Goal: Transaction & Acquisition: Purchase product/service

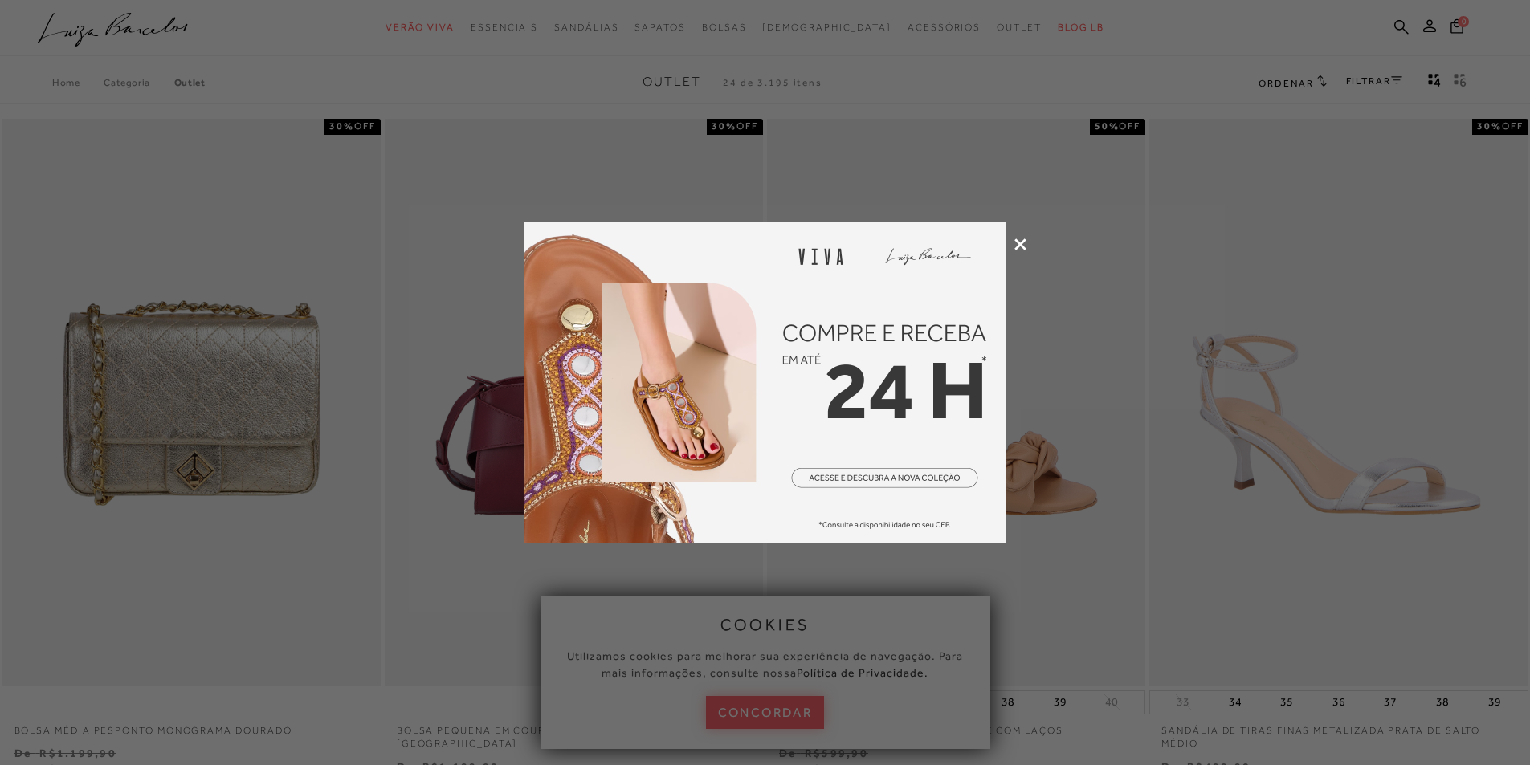
click at [1024, 236] on div at bounding box center [765, 382] width 1530 height 765
click at [1019, 241] on icon at bounding box center [1020, 245] width 12 height 12
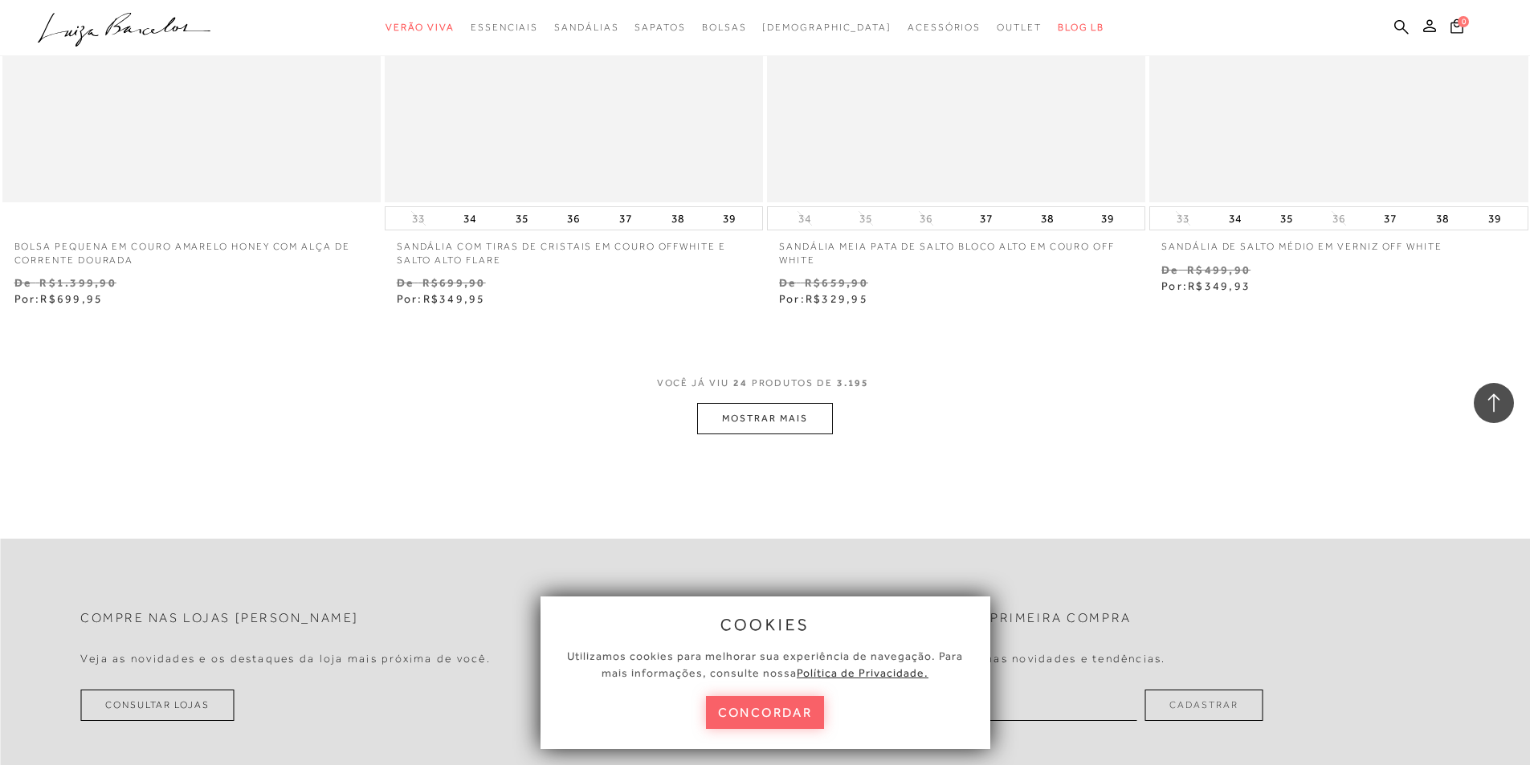
scroll to position [4016, 0]
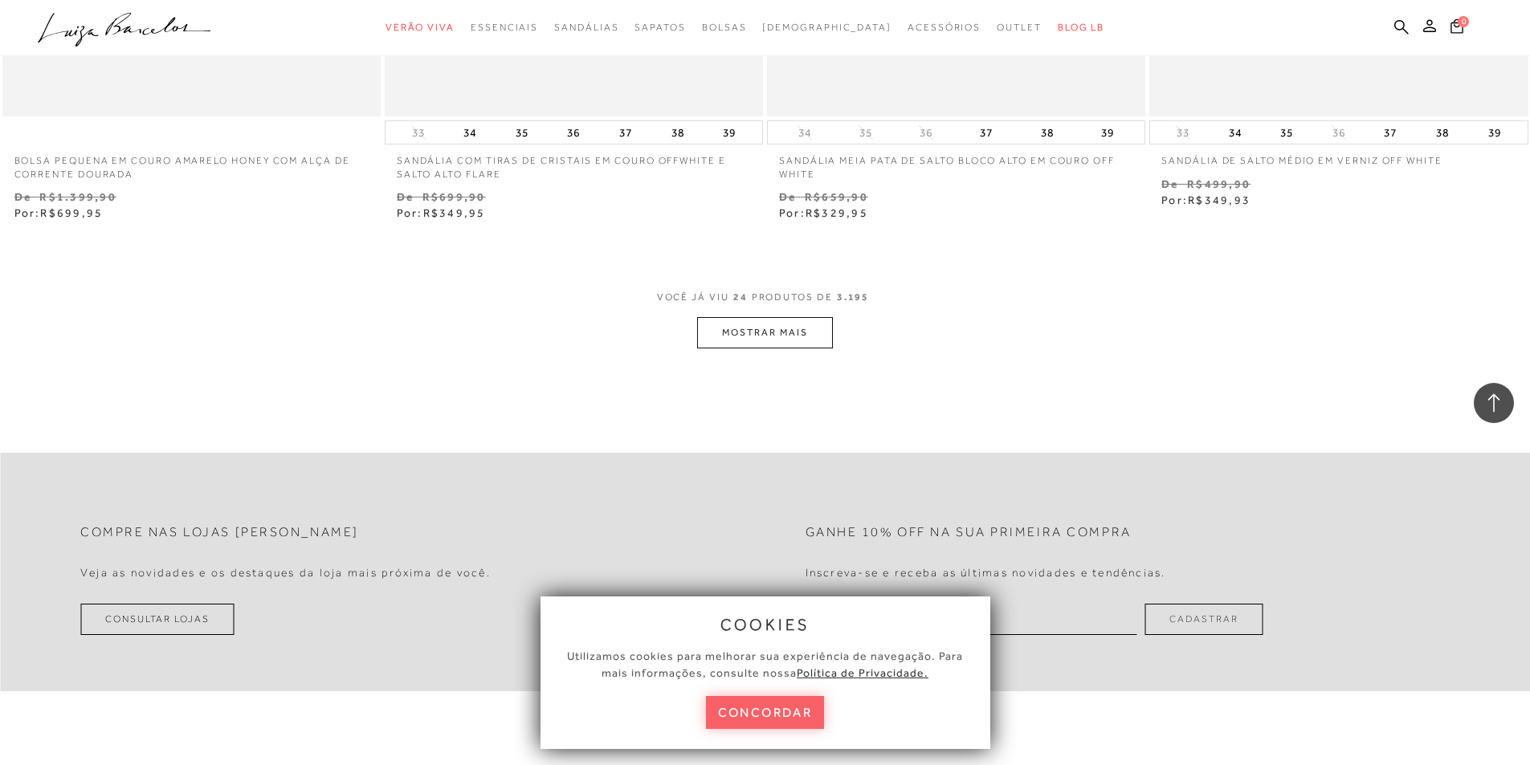
click at [790, 336] on button "MOSTRAR MAIS" at bounding box center [764, 332] width 135 height 31
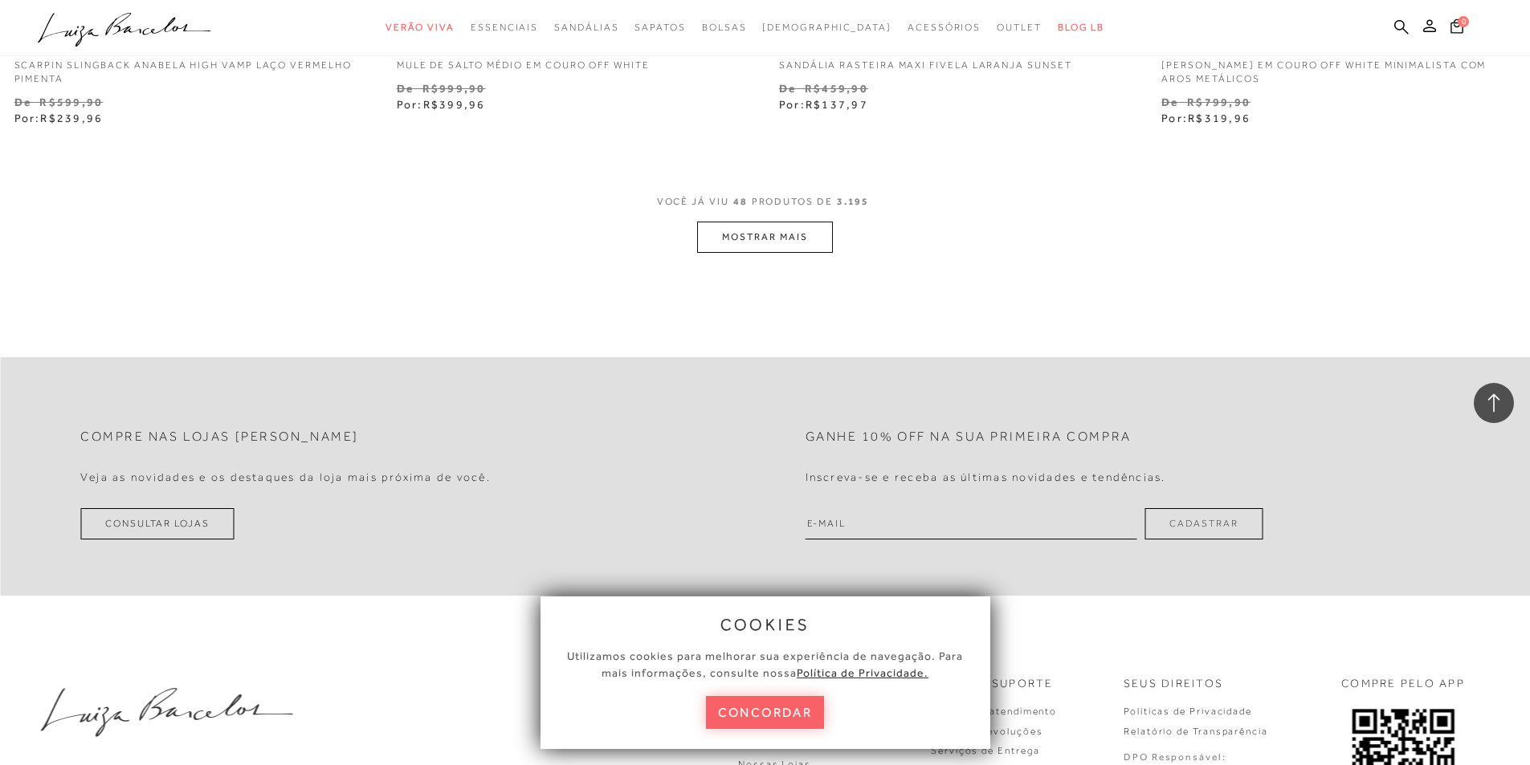
scroll to position [8273, 0]
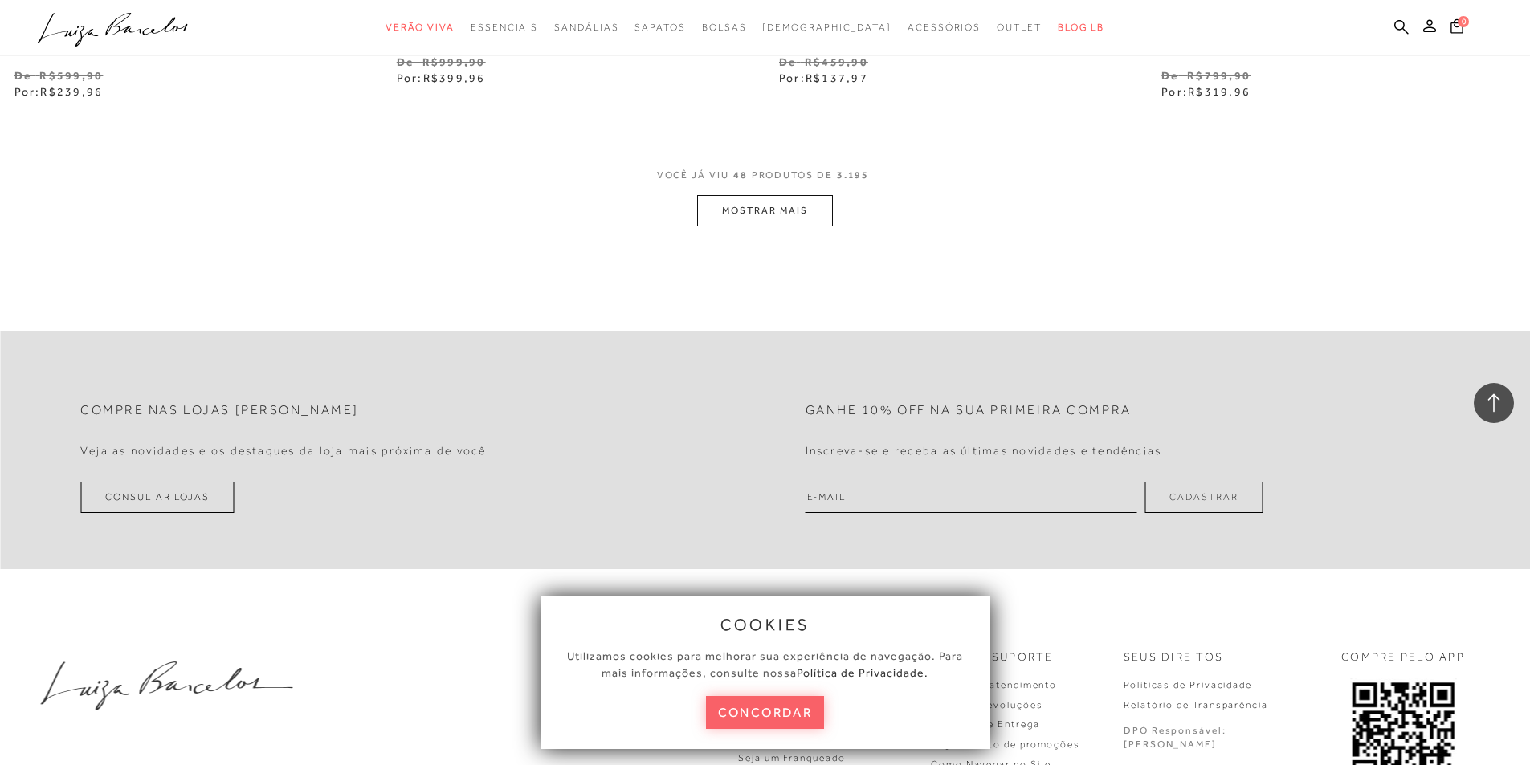
click at [802, 202] on button "MOSTRAR MAIS" at bounding box center [764, 210] width 135 height 31
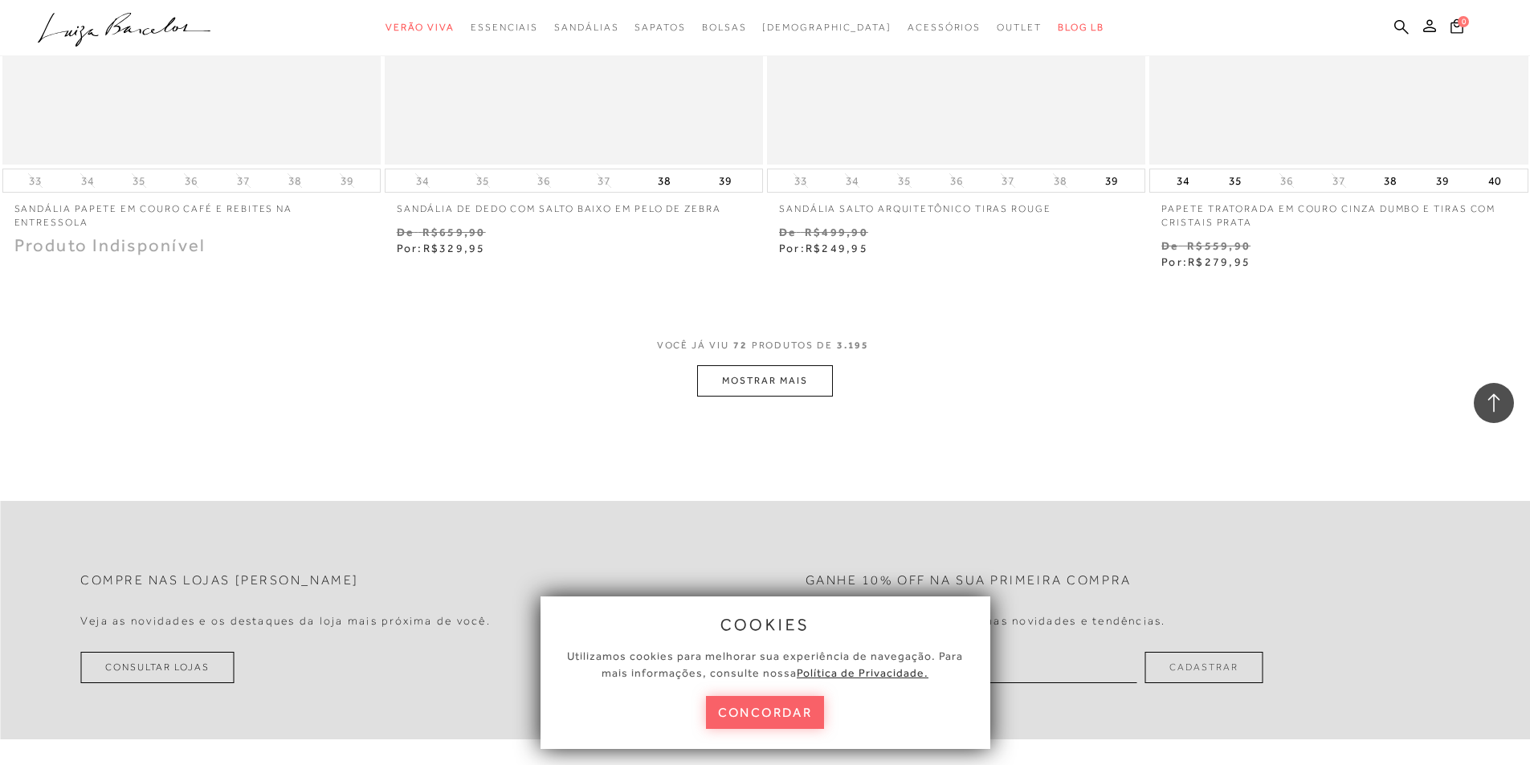
scroll to position [12288, 0]
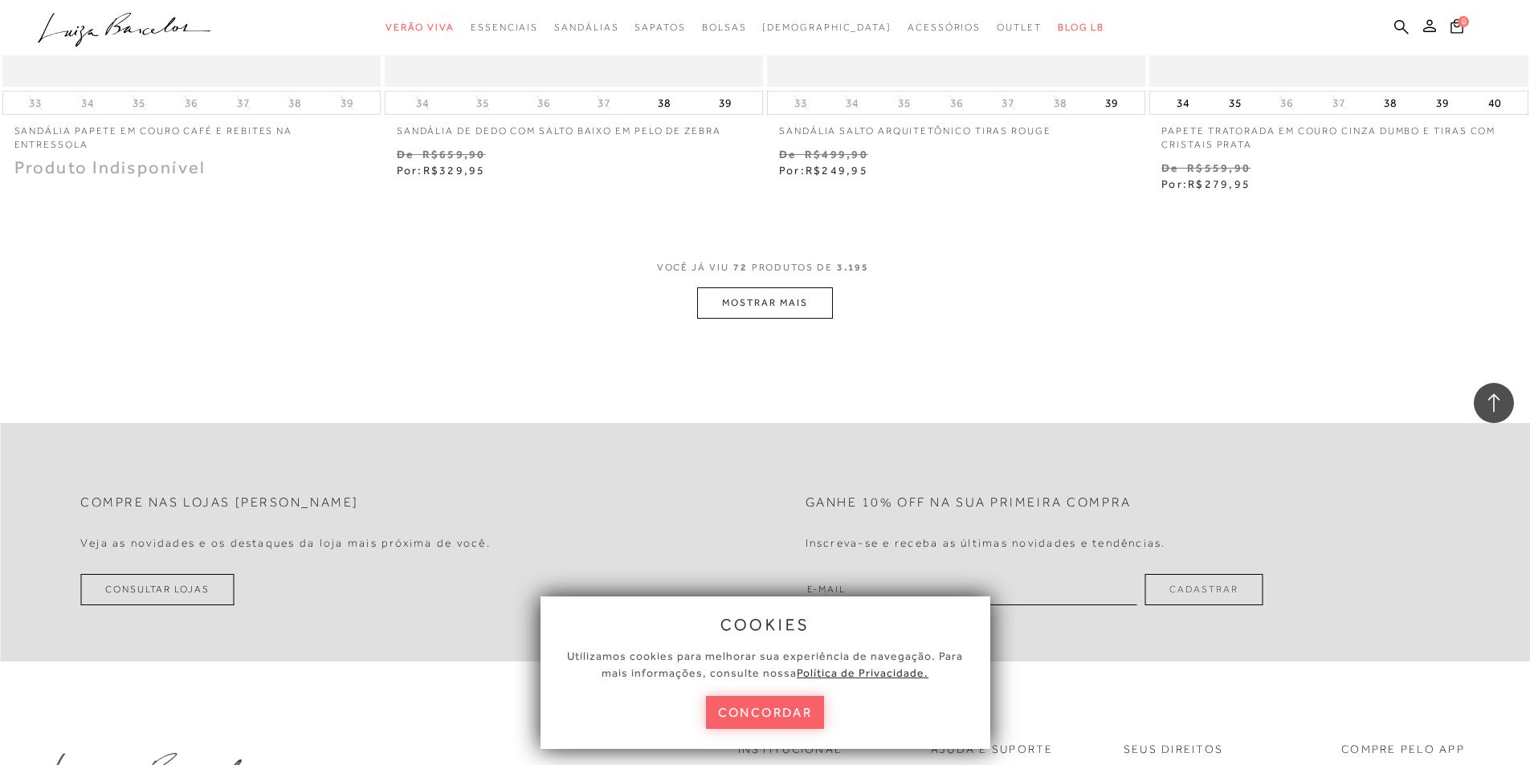
click at [798, 288] on button "MOSTRAR MAIS" at bounding box center [764, 303] width 135 height 31
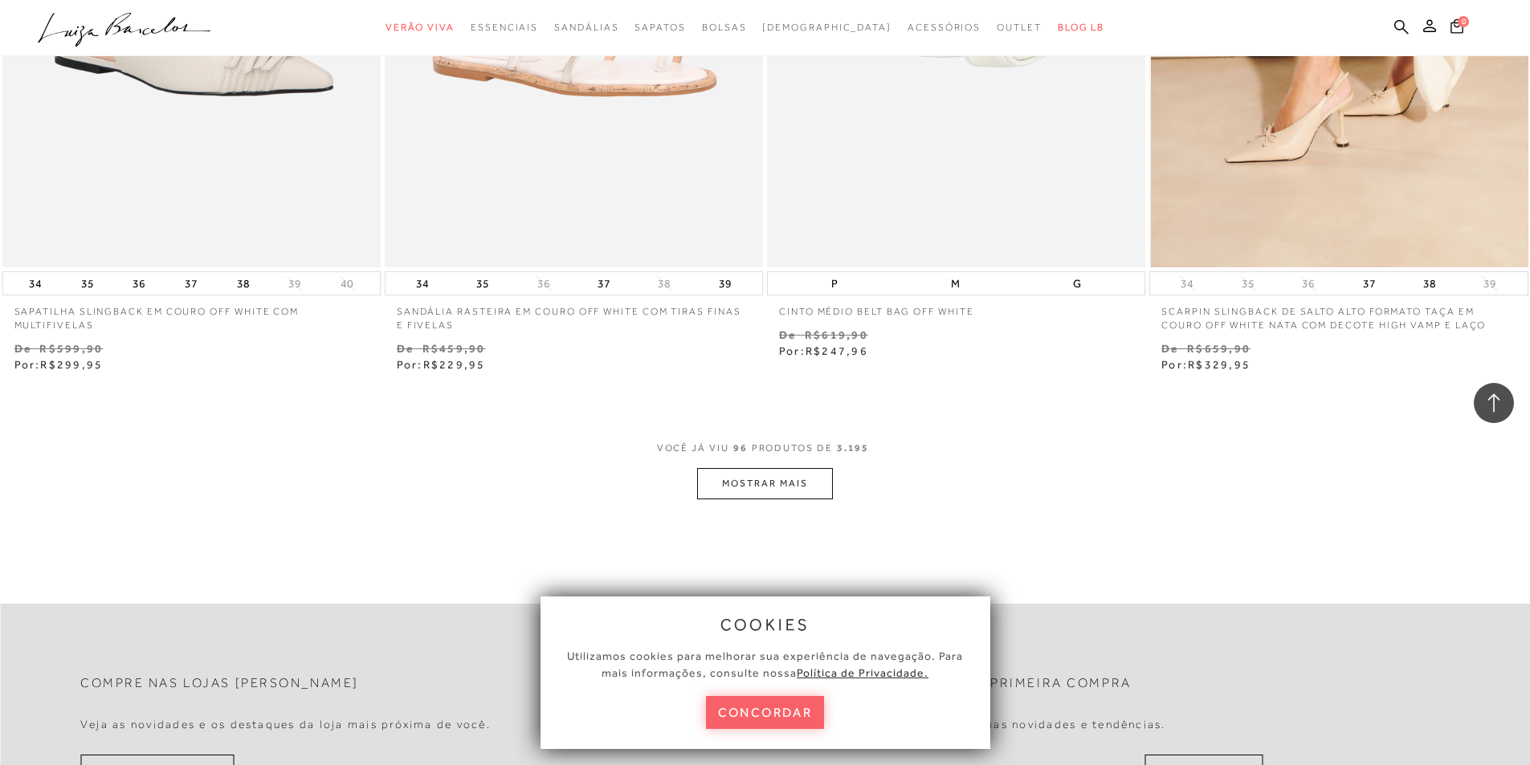
scroll to position [16304, 0]
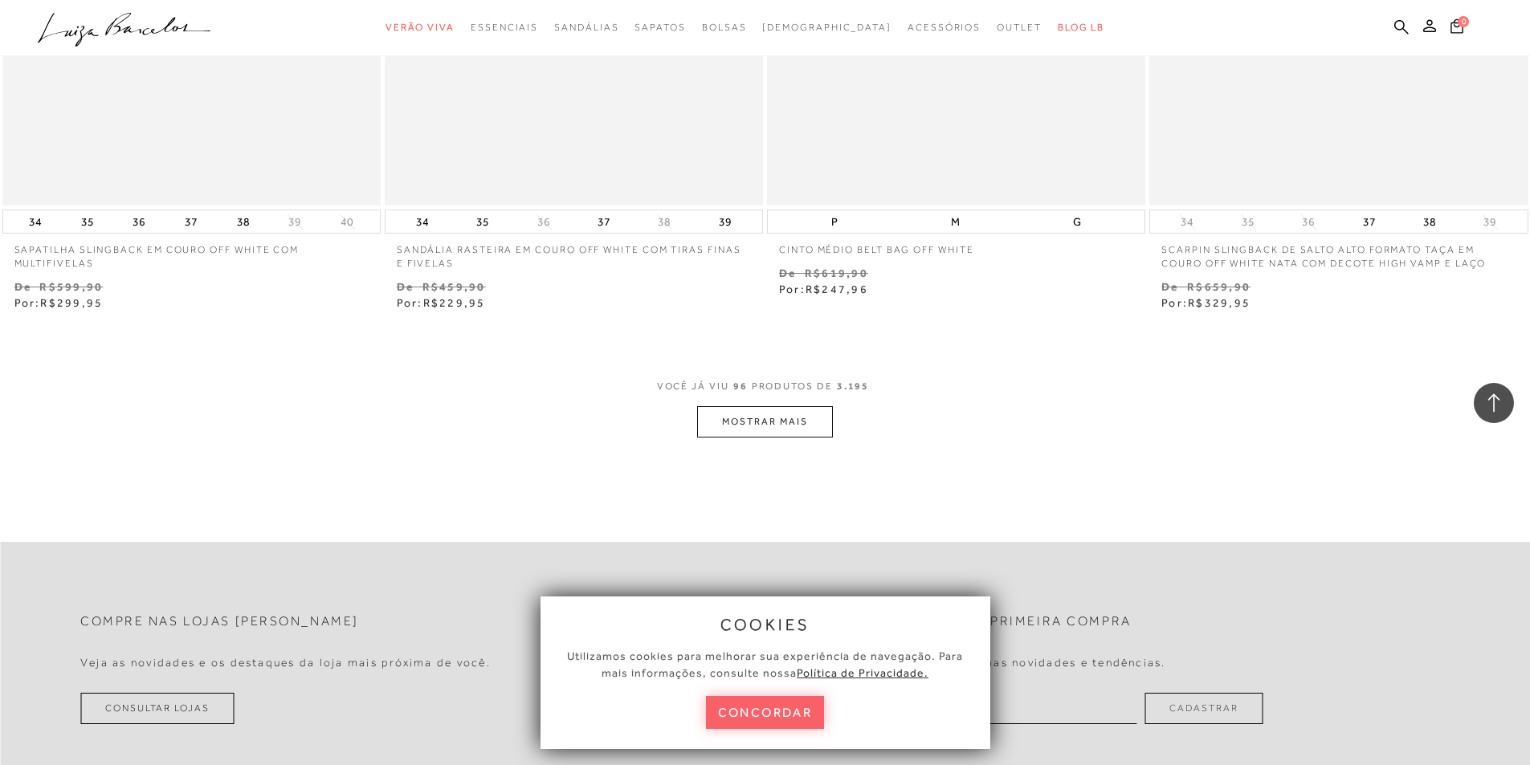
click at [781, 410] on button "MOSTRAR MAIS" at bounding box center [764, 421] width 135 height 31
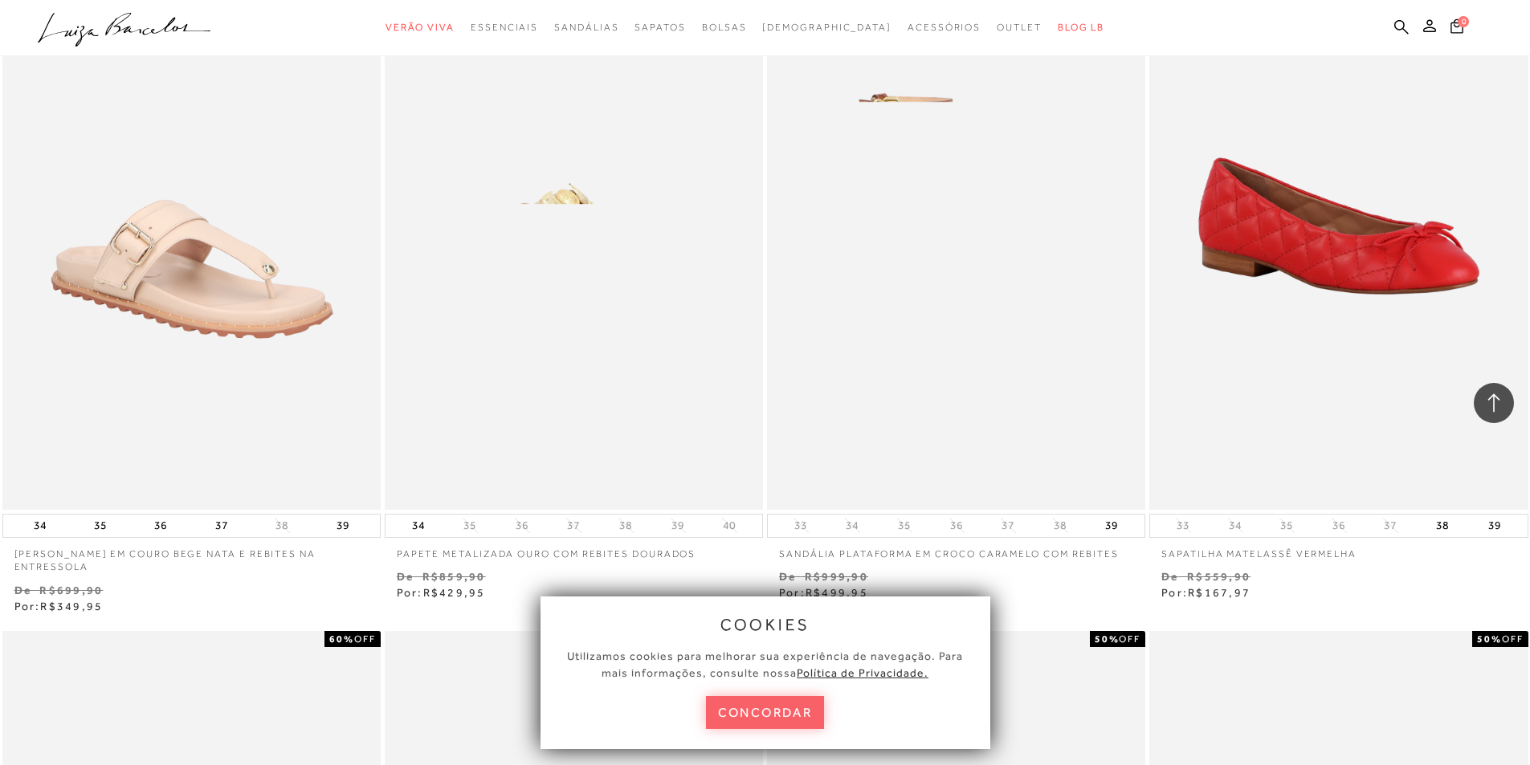
scroll to position [17429, 0]
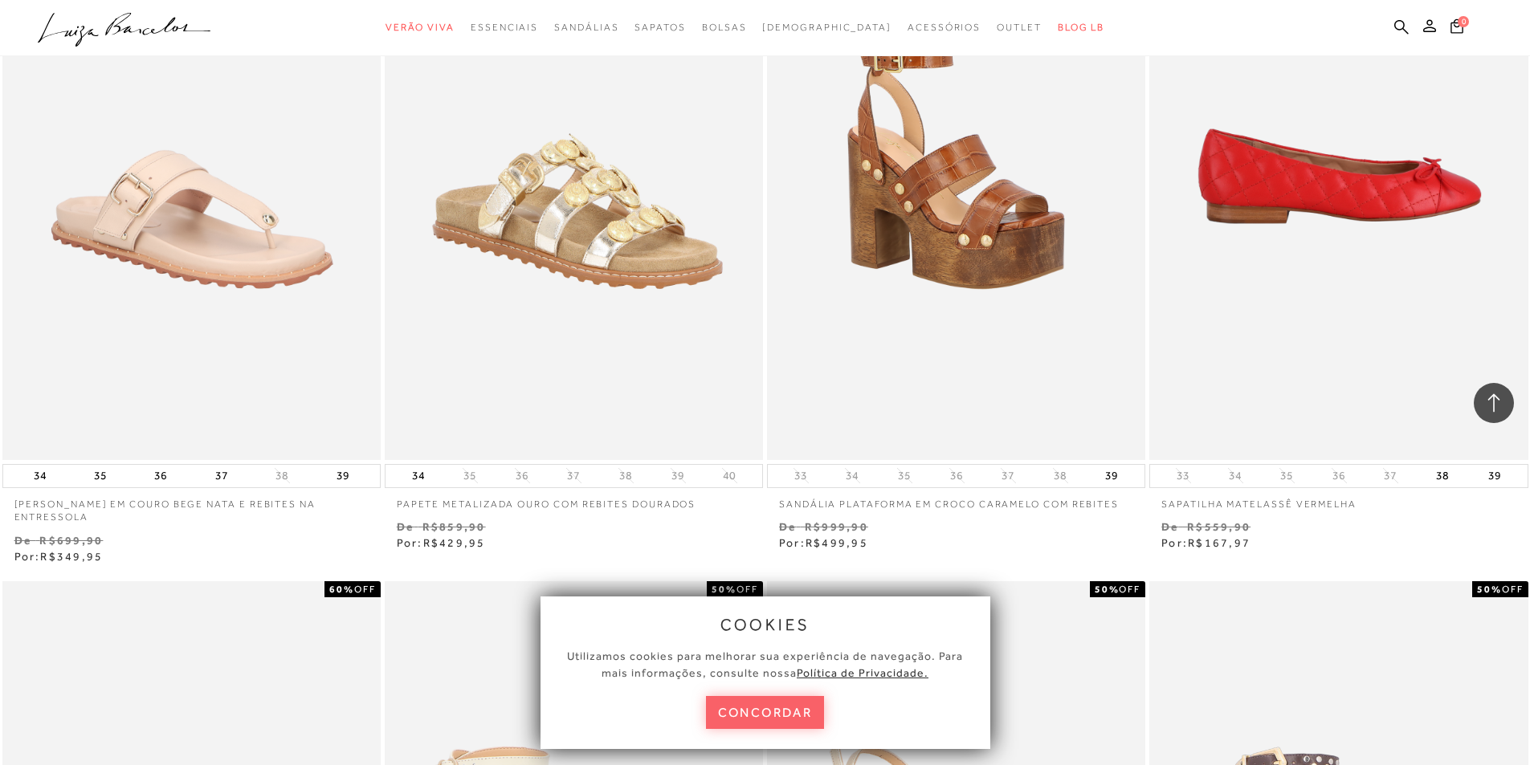
click at [1350, 215] on img at bounding box center [1339, 176] width 377 height 568
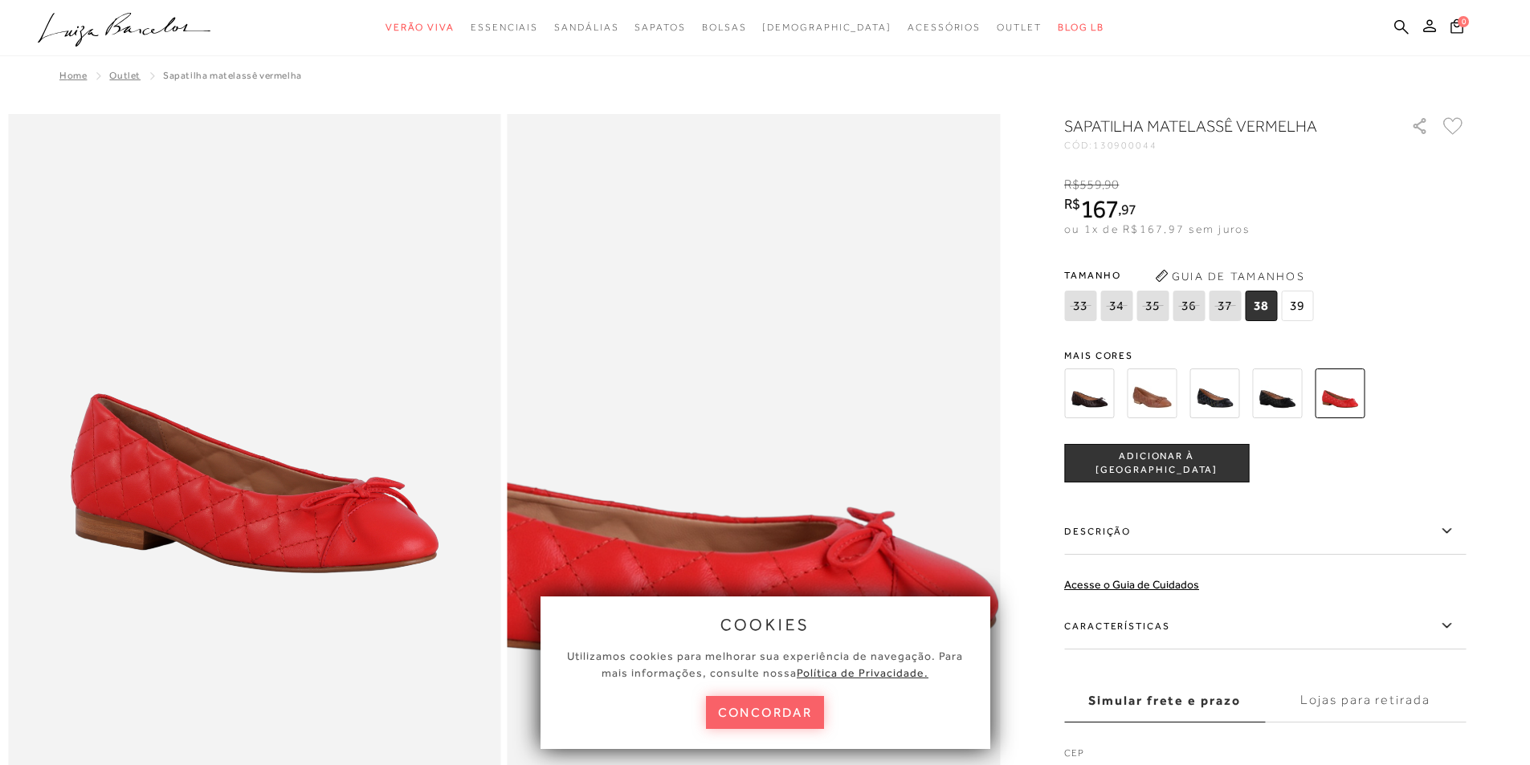
click at [882, 414] on img at bounding box center [629, 557] width 985 height 1479
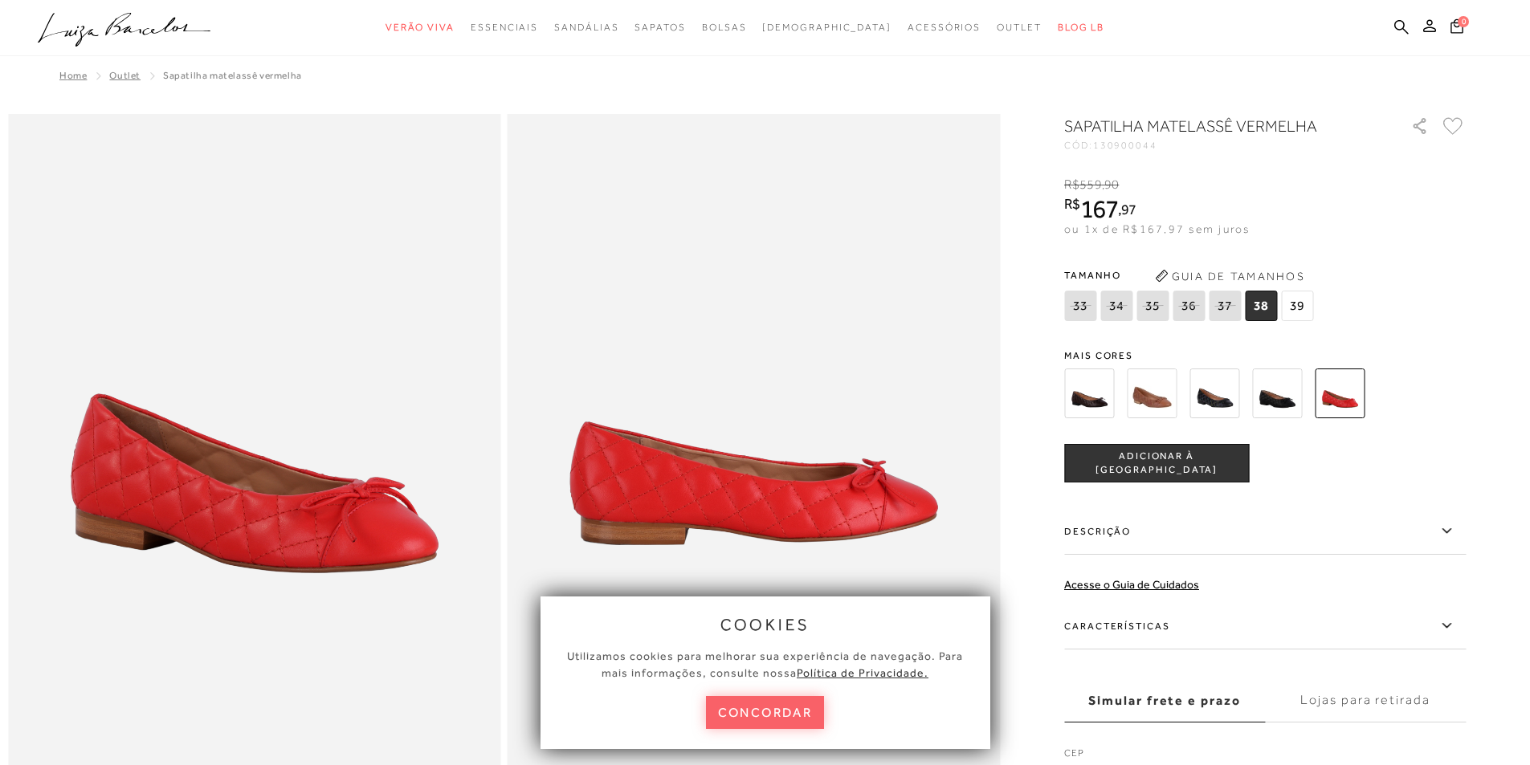
click at [1192, 304] on icon at bounding box center [1188, 306] width 22 height 20
select select
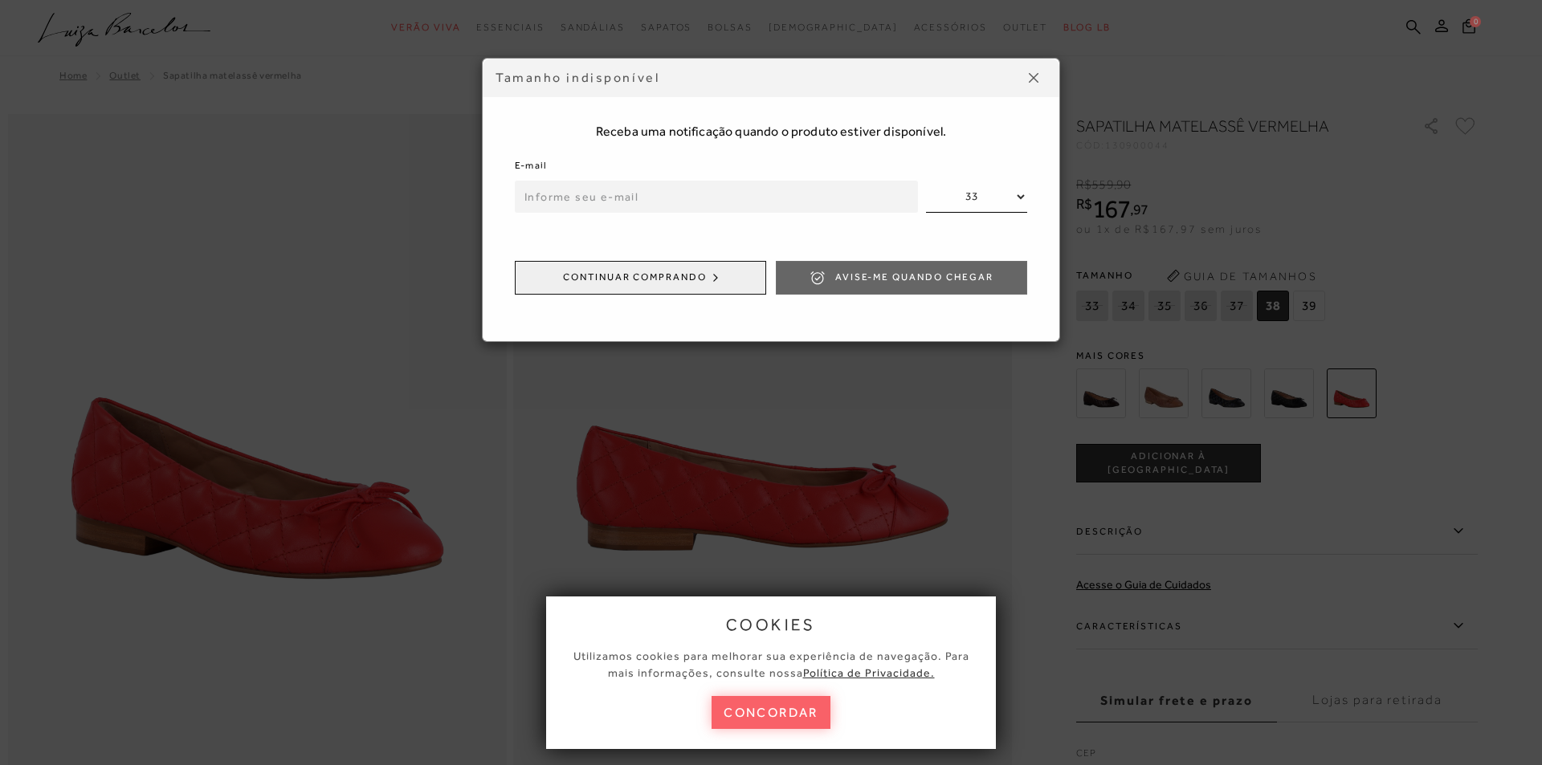
click at [1028, 79] on button at bounding box center [1034, 78] width 26 height 26
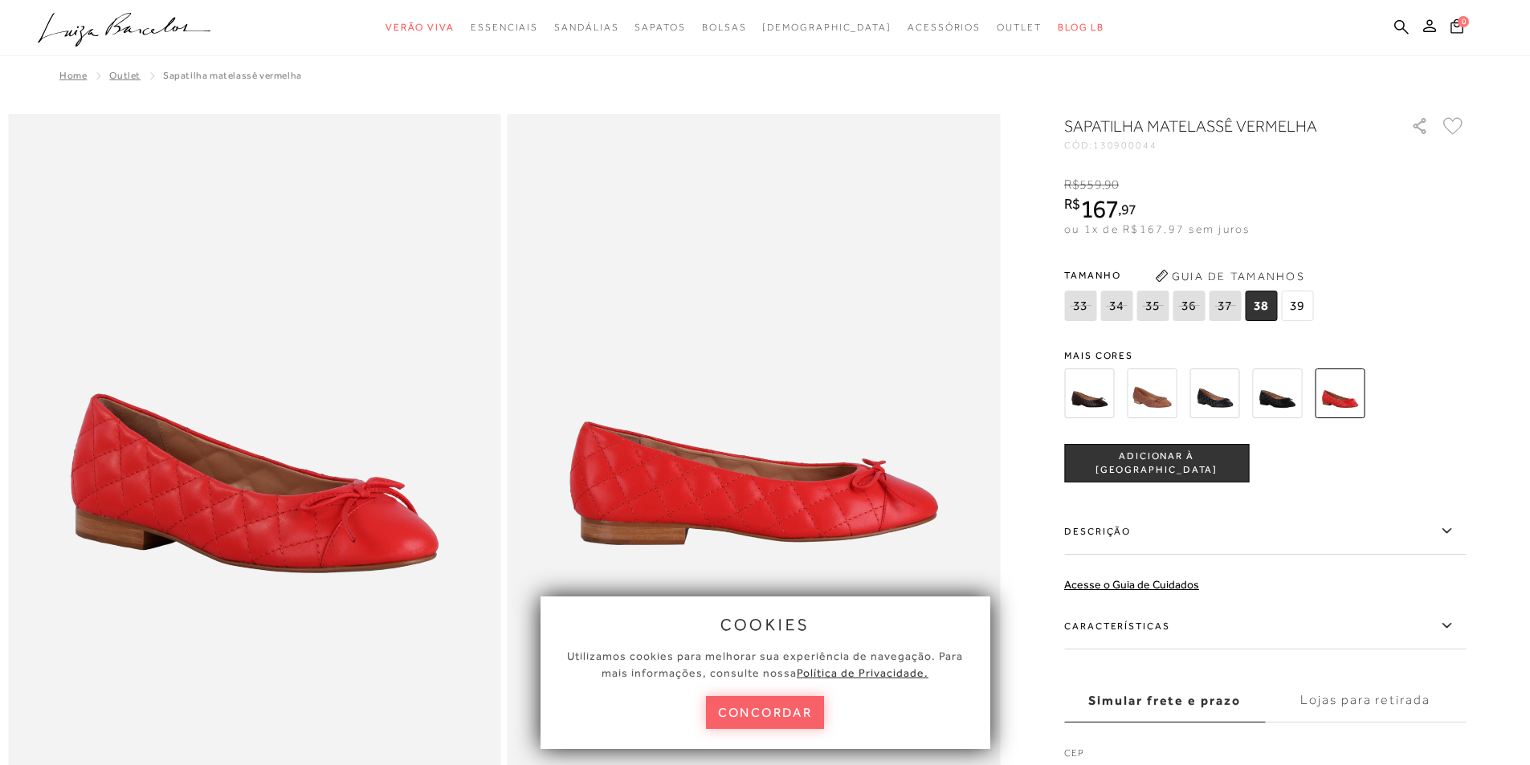
click at [1213, 397] on img at bounding box center [1214, 394] width 50 height 50
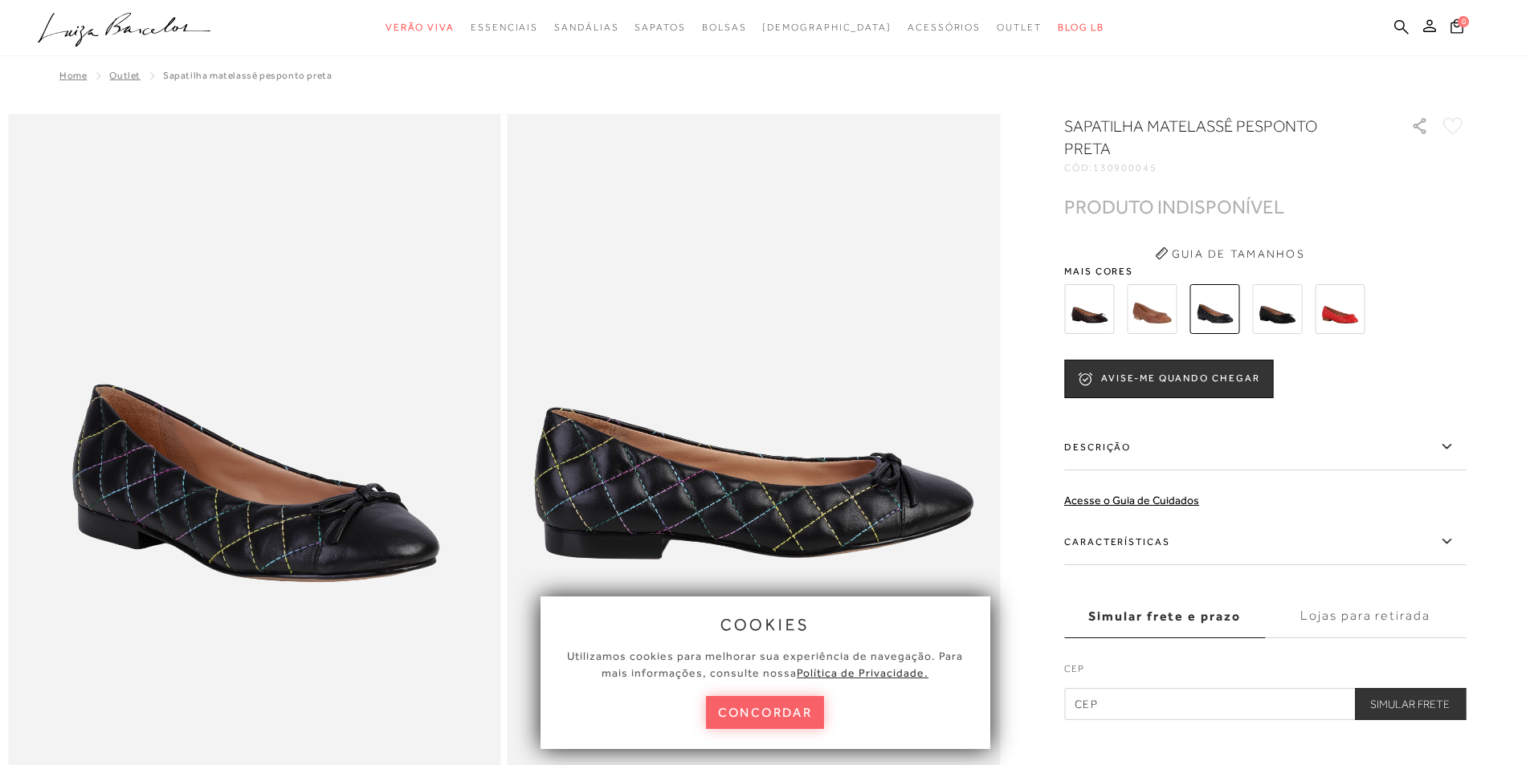
click at [1153, 296] on img at bounding box center [1152, 309] width 50 height 50
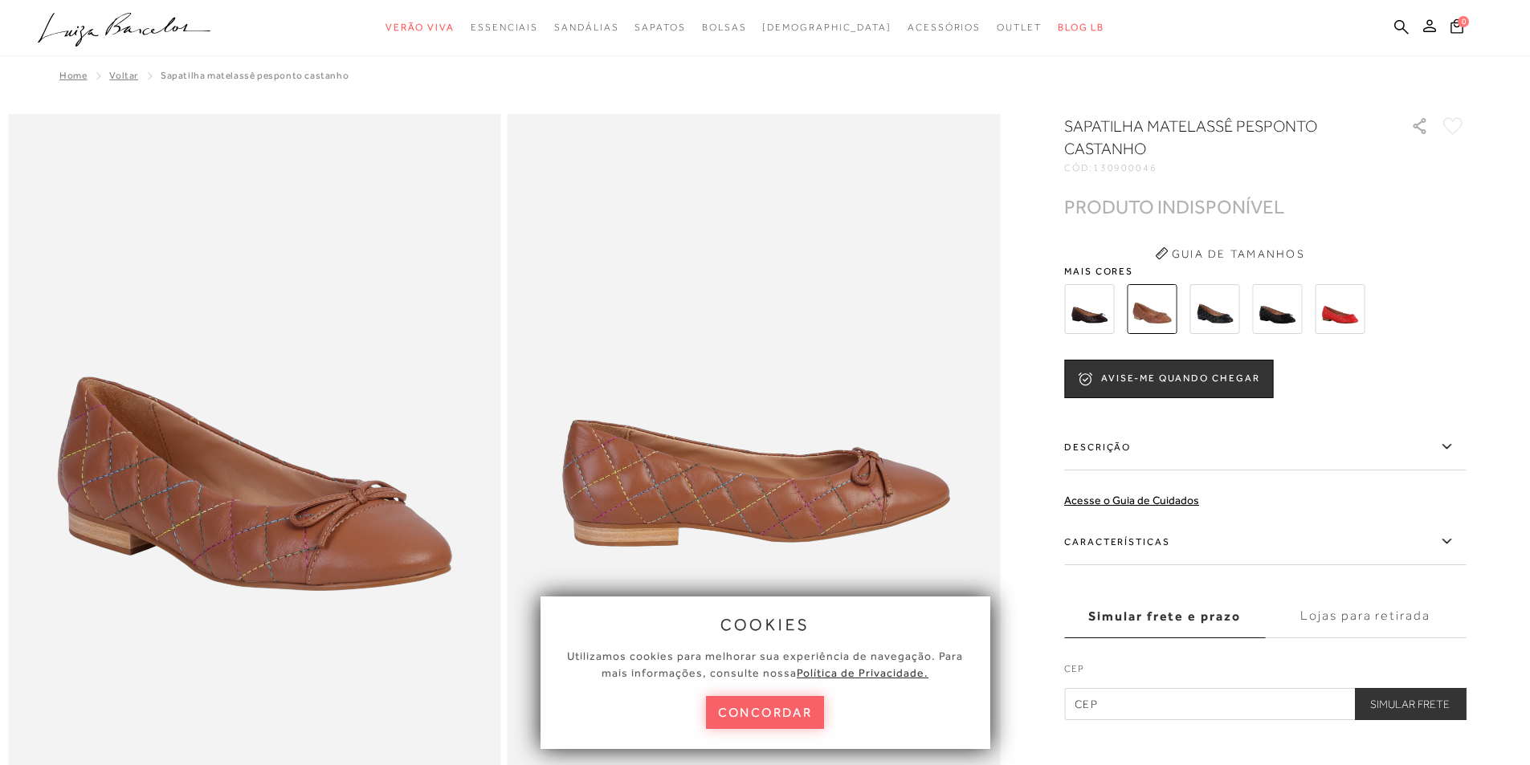
click at [1274, 308] on img at bounding box center [1277, 309] width 50 height 50
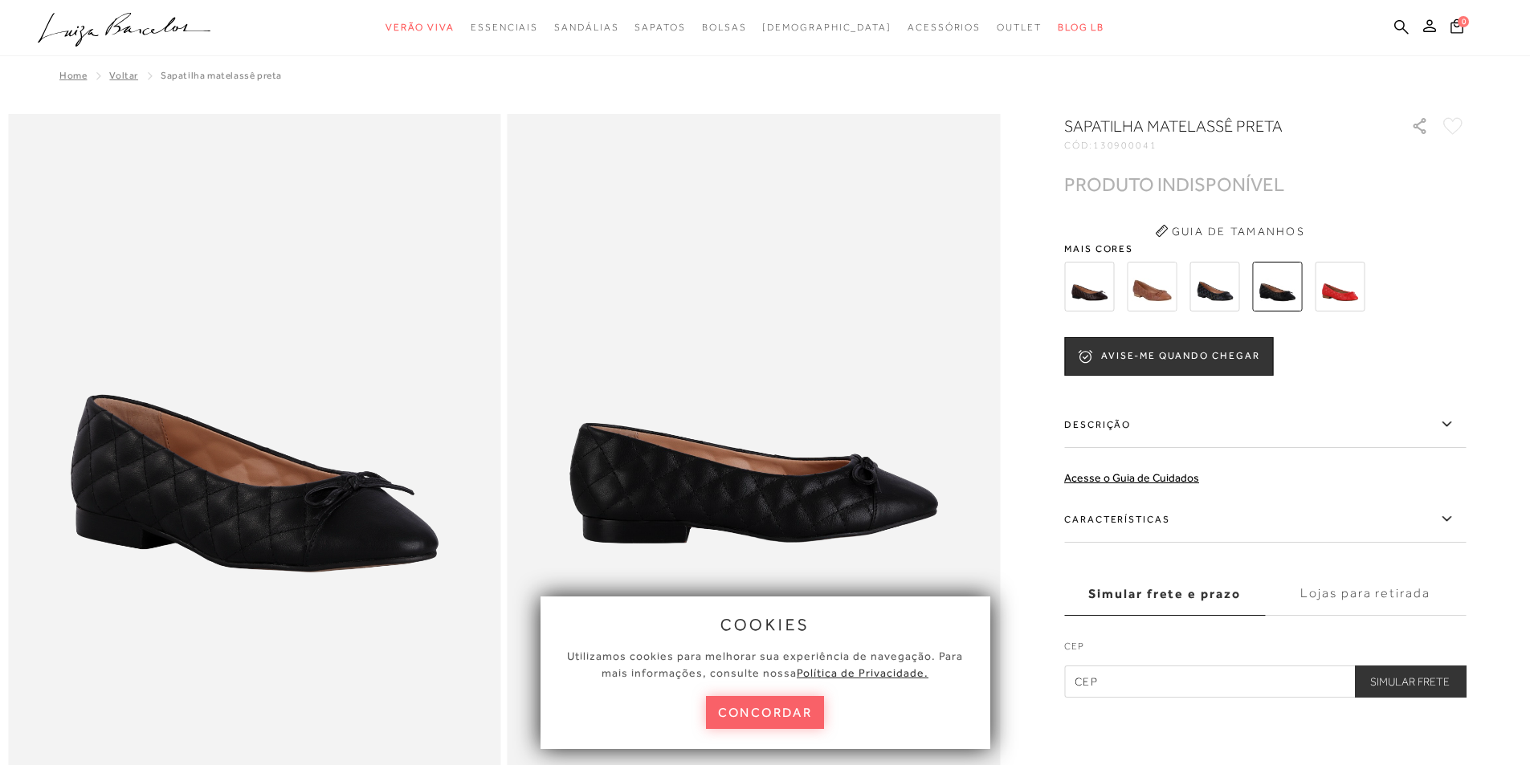
click at [1094, 286] on img at bounding box center [1089, 287] width 50 height 50
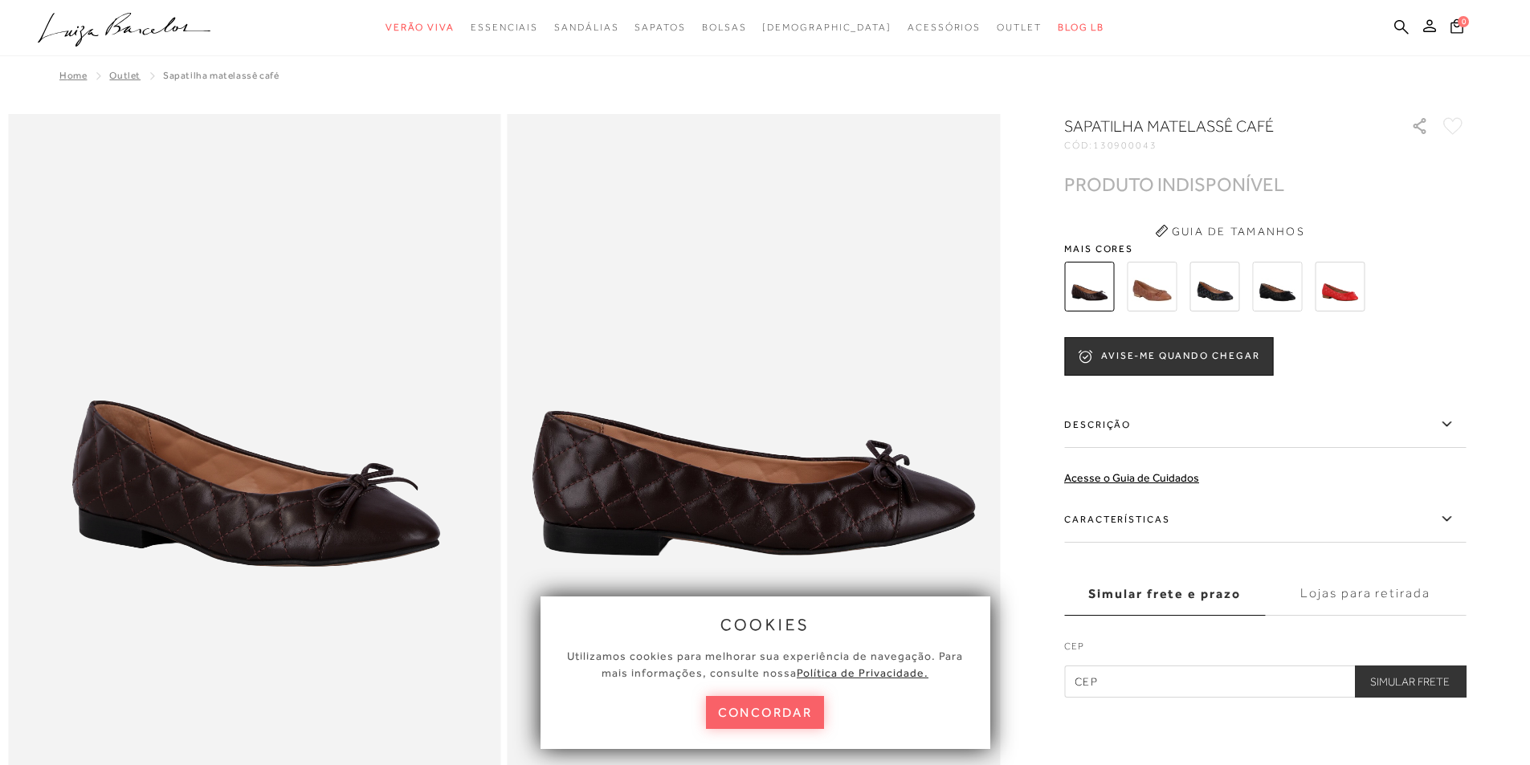
click at [1336, 294] on img at bounding box center [1340, 287] width 50 height 50
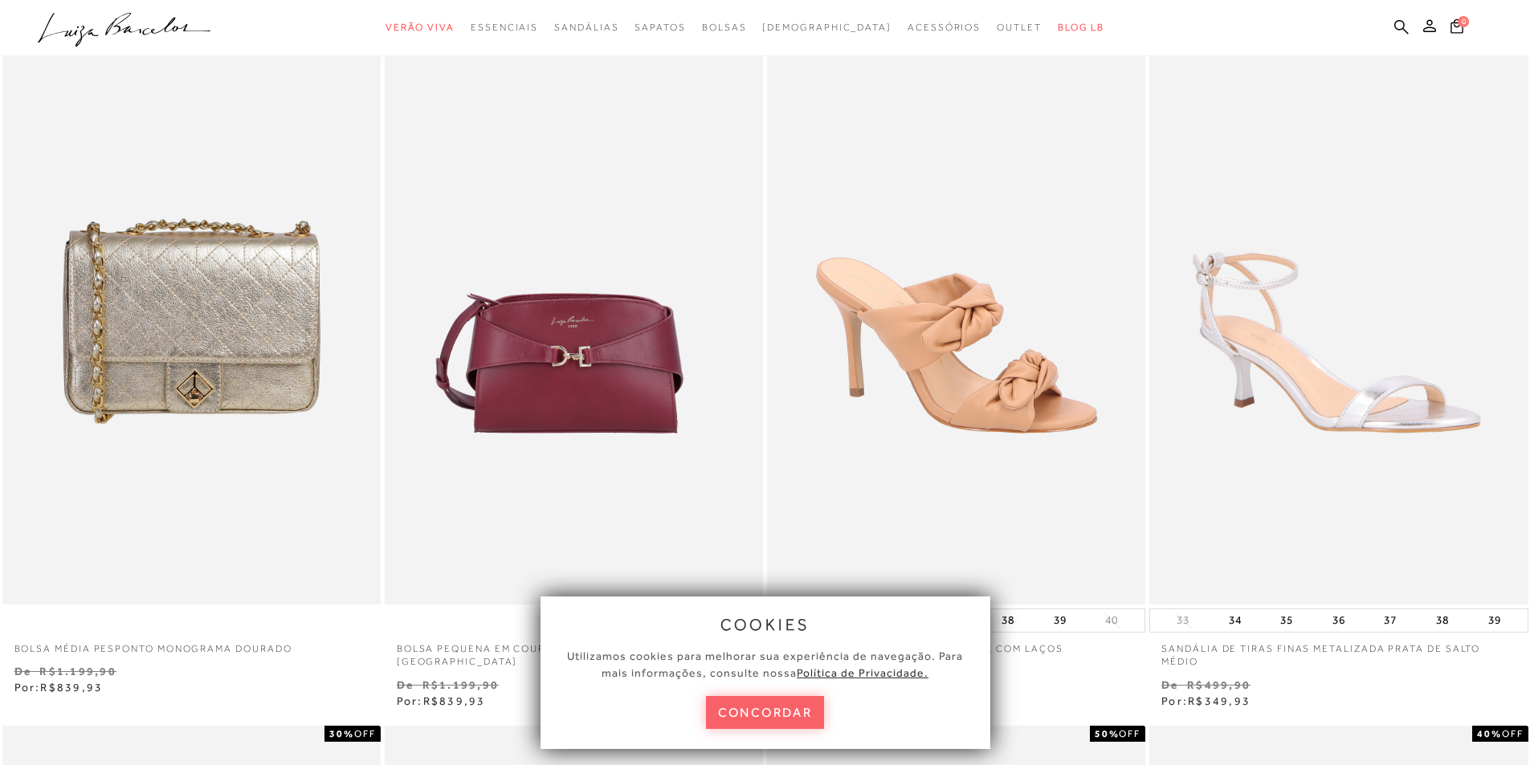
scroll to position [321, 0]
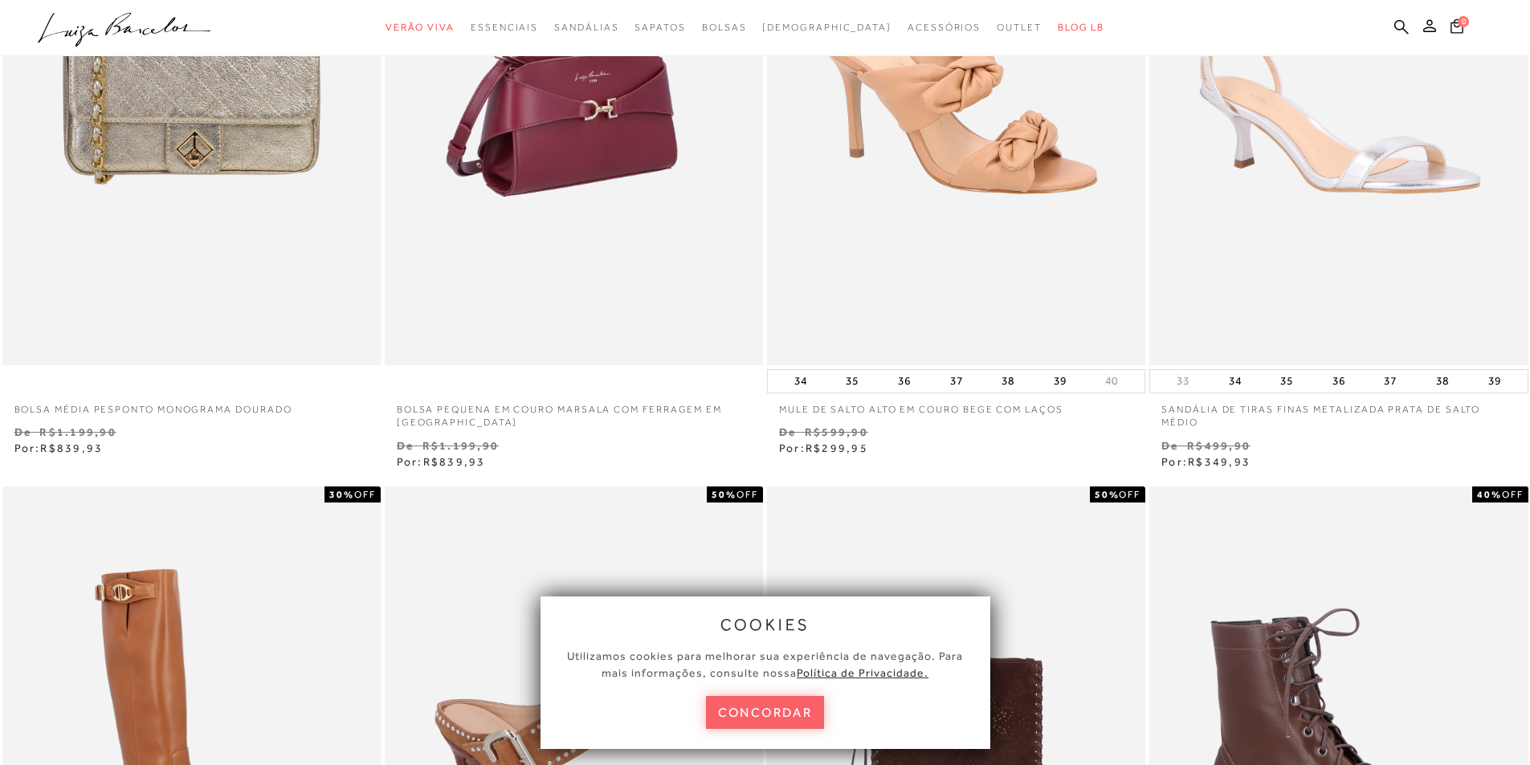
click at [508, 238] on img at bounding box center [574, 82] width 377 height 568
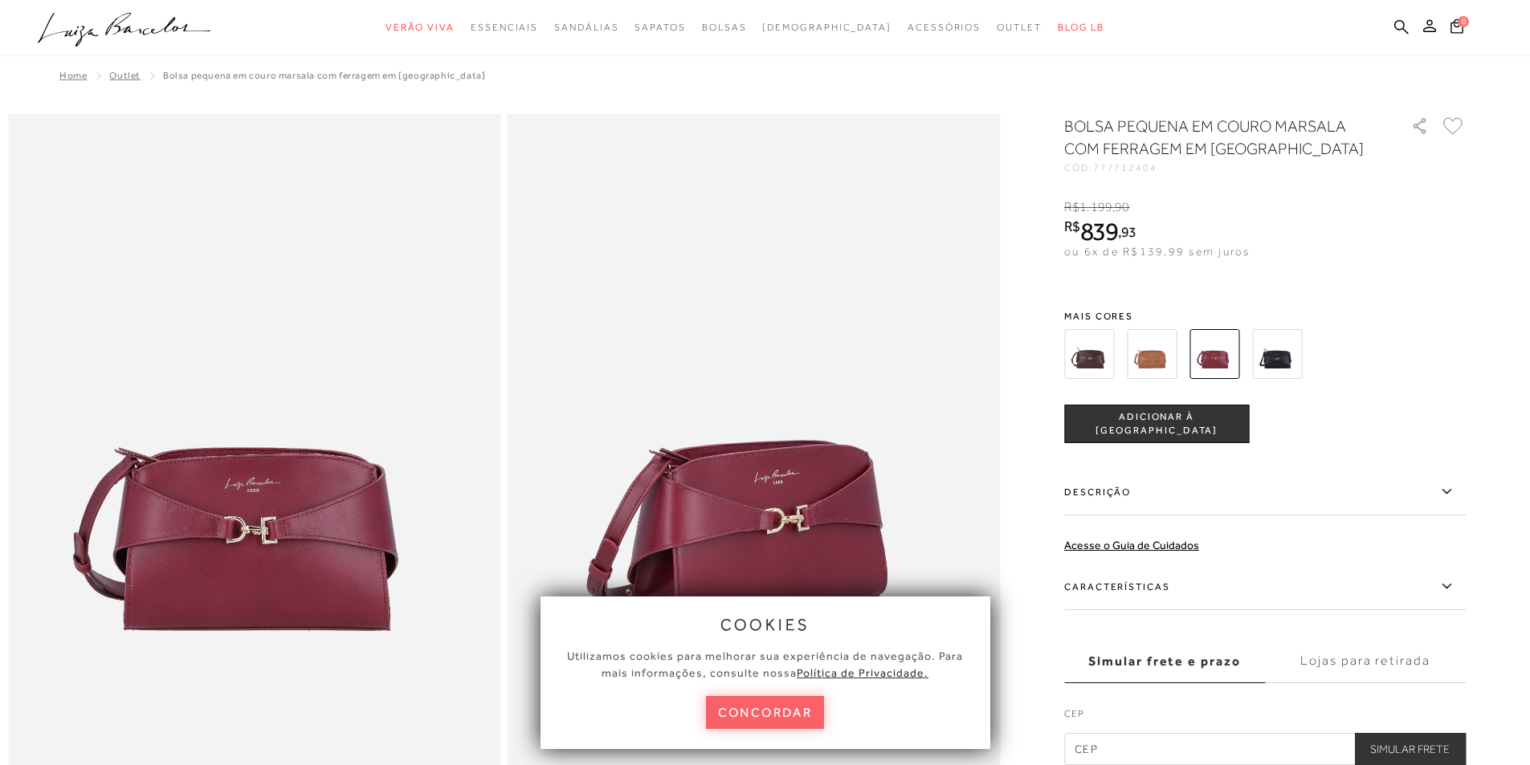
click at [1099, 485] on label "Descrição" at bounding box center [1265, 492] width 402 height 47
click at [0, 0] on input "Descrição" at bounding box center [0, 0] width 0 height 0
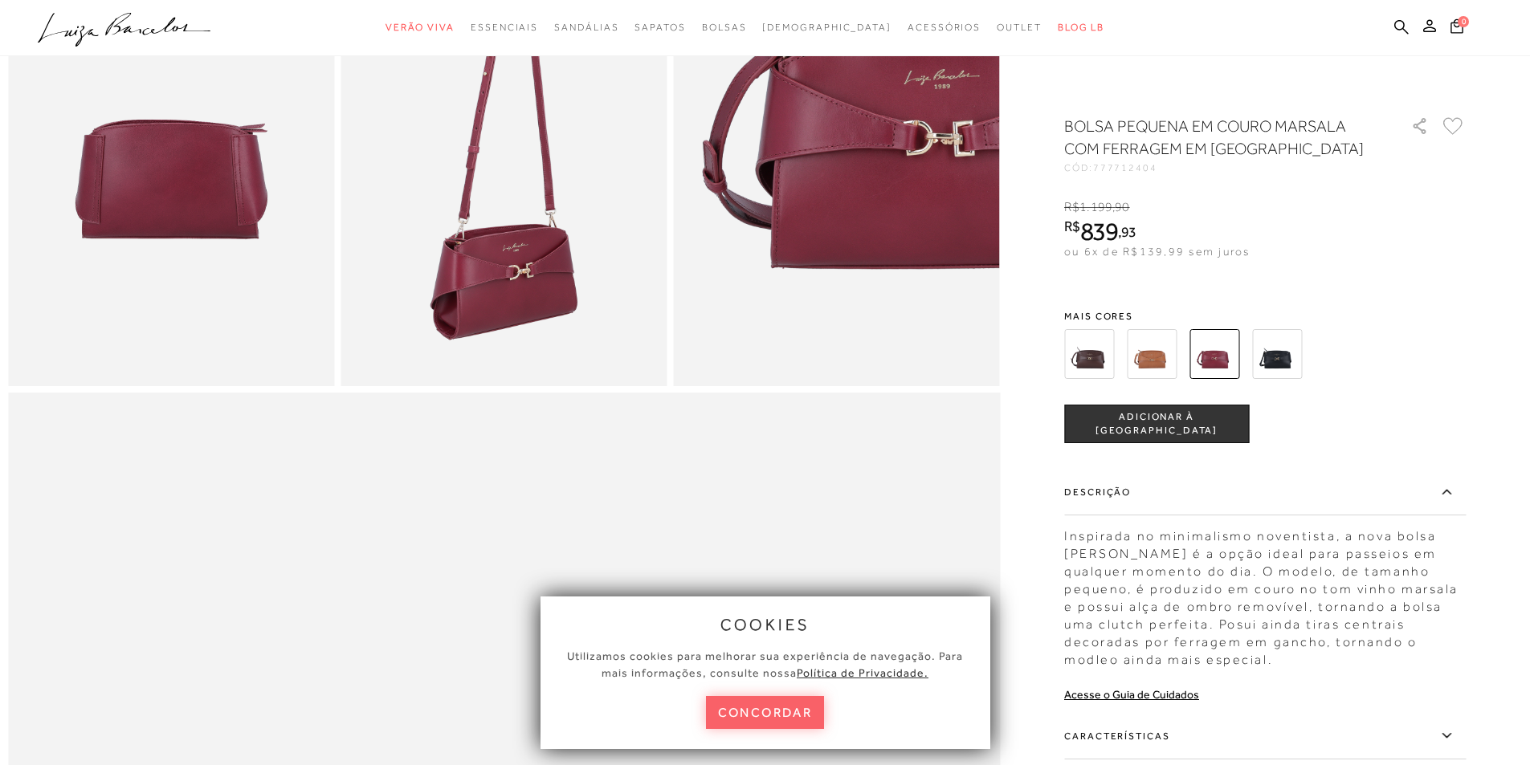
scroll to position [964, 0]
click at [1453, 743] on icon at bounding box center [1446, 736] width 19 height 20
click at [0, 0] on input "Características" at bounding box center [0, 0] width 0 height 0
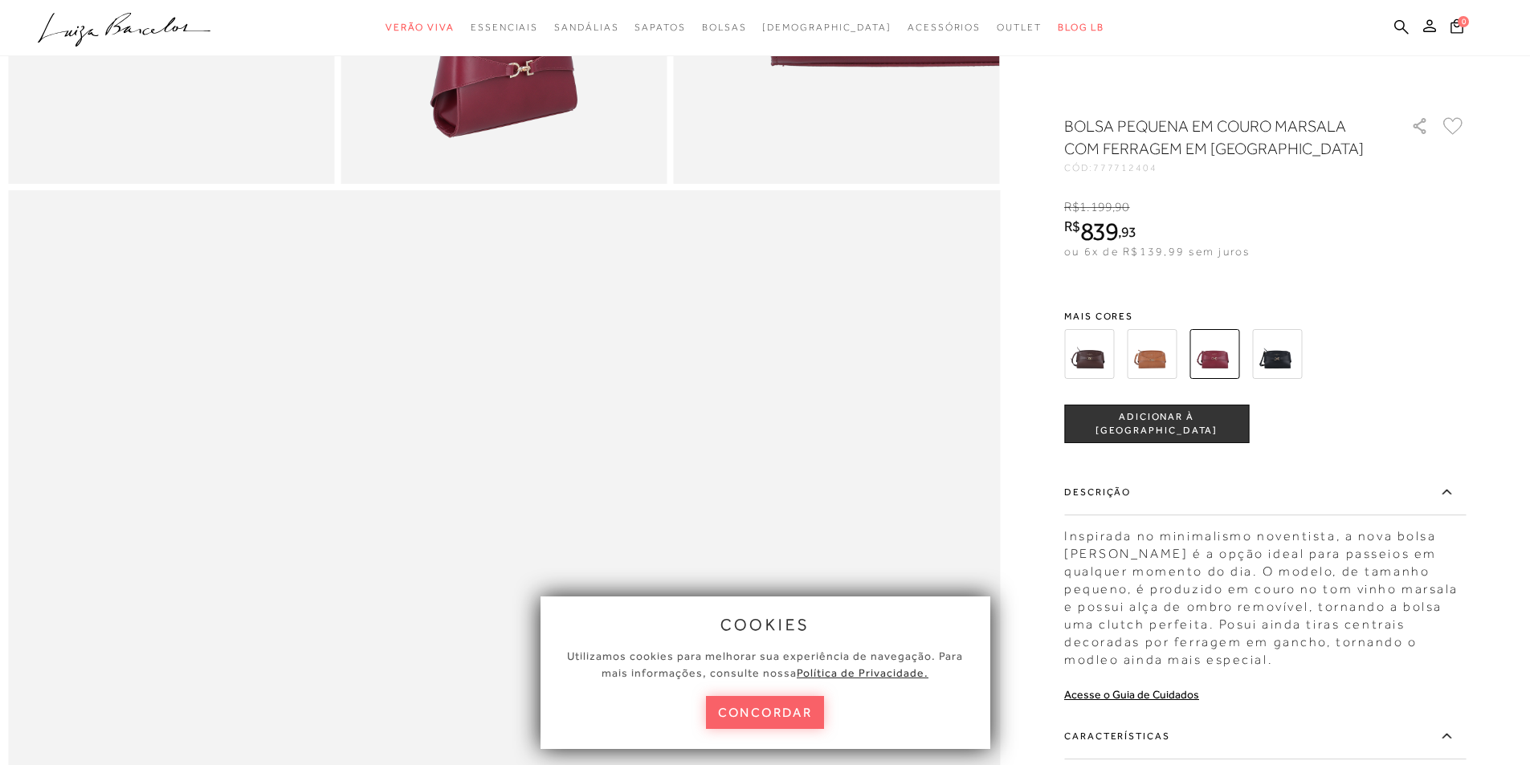
scroll to position [1205, 0]
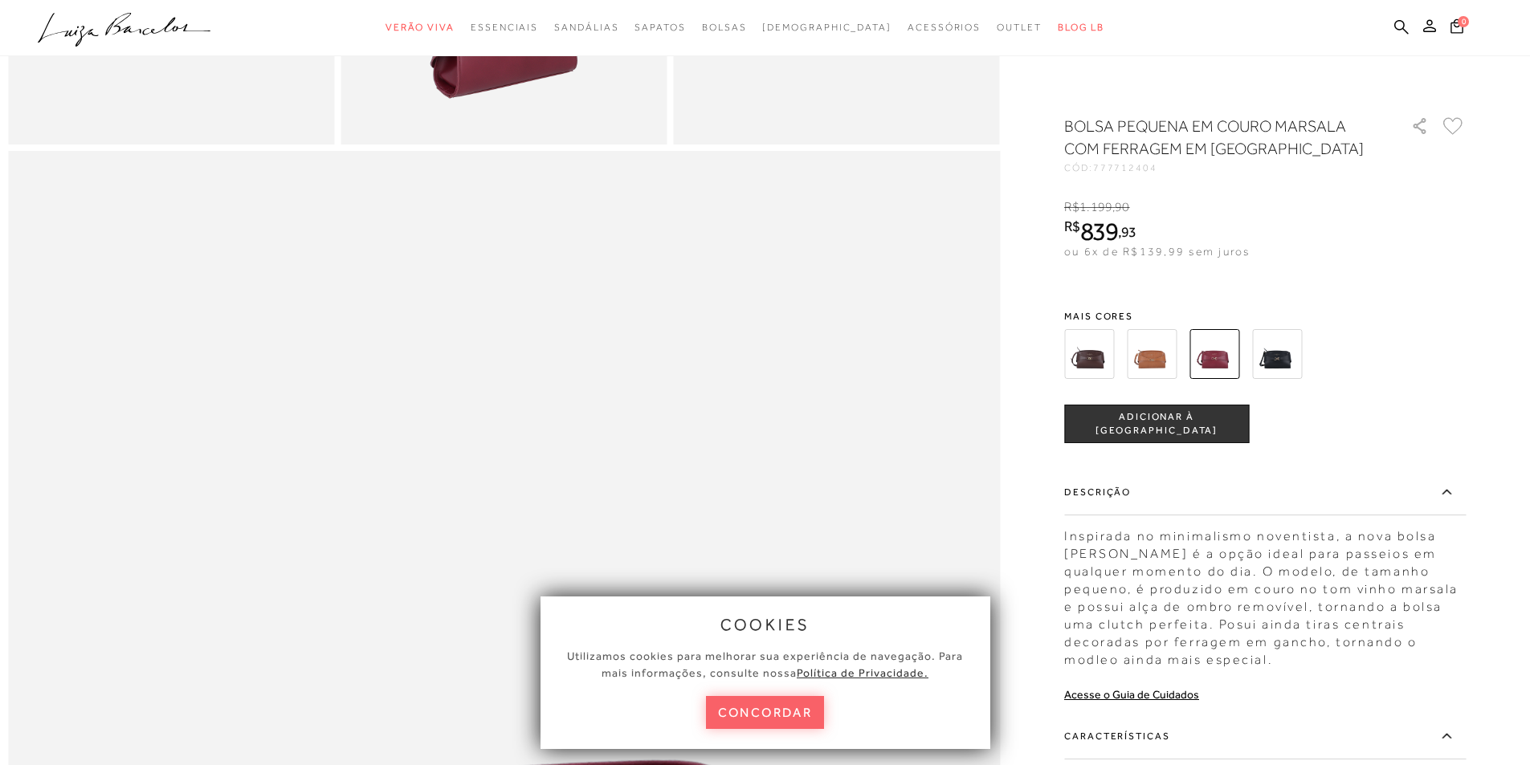
click at [1106, 734] on label "Características" at bounding box center [1265, 736] width 402 height 47
click at [0, 0] on input "Características" at bounding box center [0, 0] width 0 height 0
click at [1105, 736] on label "Características" at bounding box center [1265, 736] width 402 height 47
click at [0, 0] on input "Características" at bounding box center [0, 0] width 0 height 0
click at [1102, 700] on link "Acesse o Guia de Cuidados" at bounding box center [1131, 694] width 135 height 13
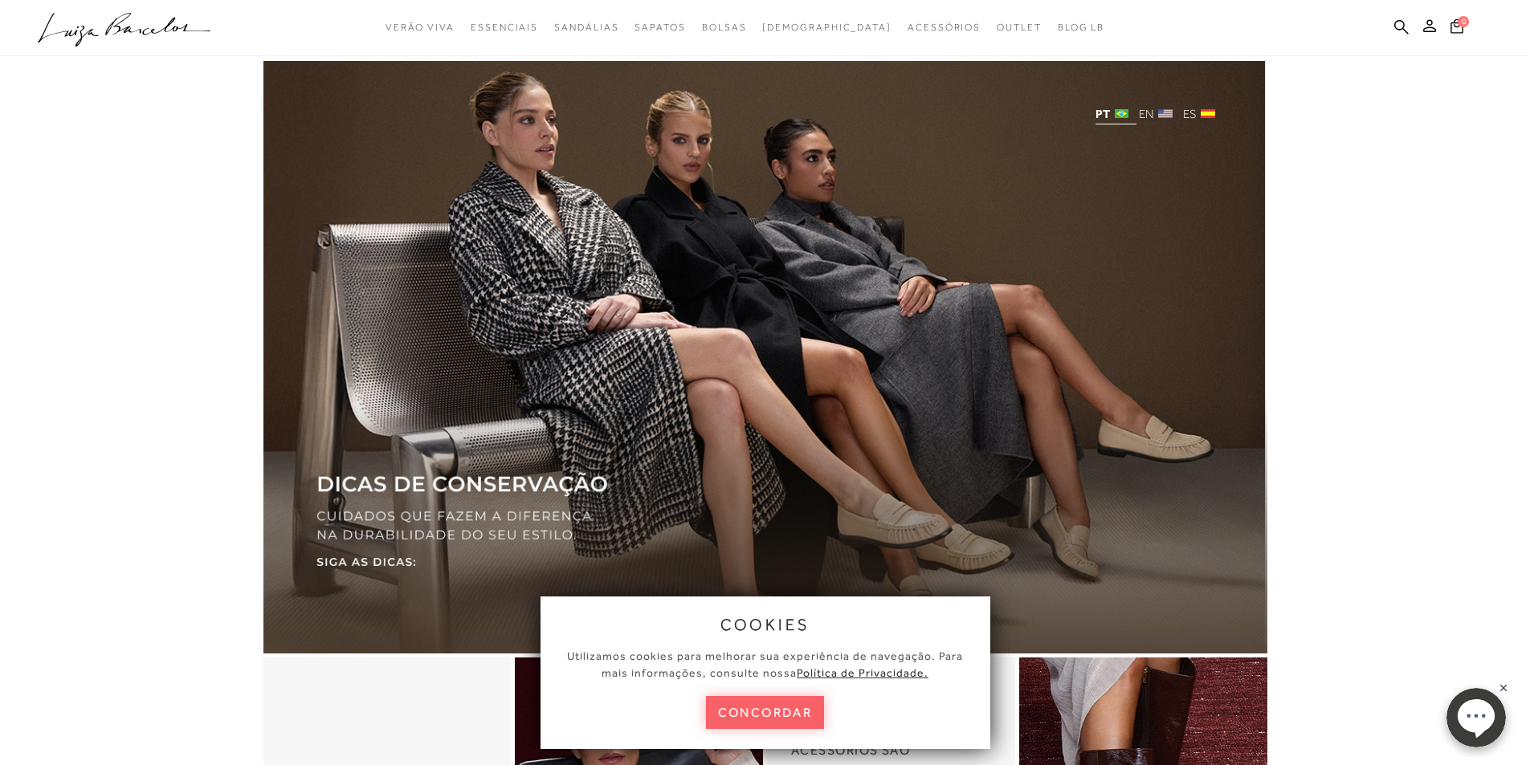
click at [415, 572] on img at bounding box center [765, 357] width 1004 height 593
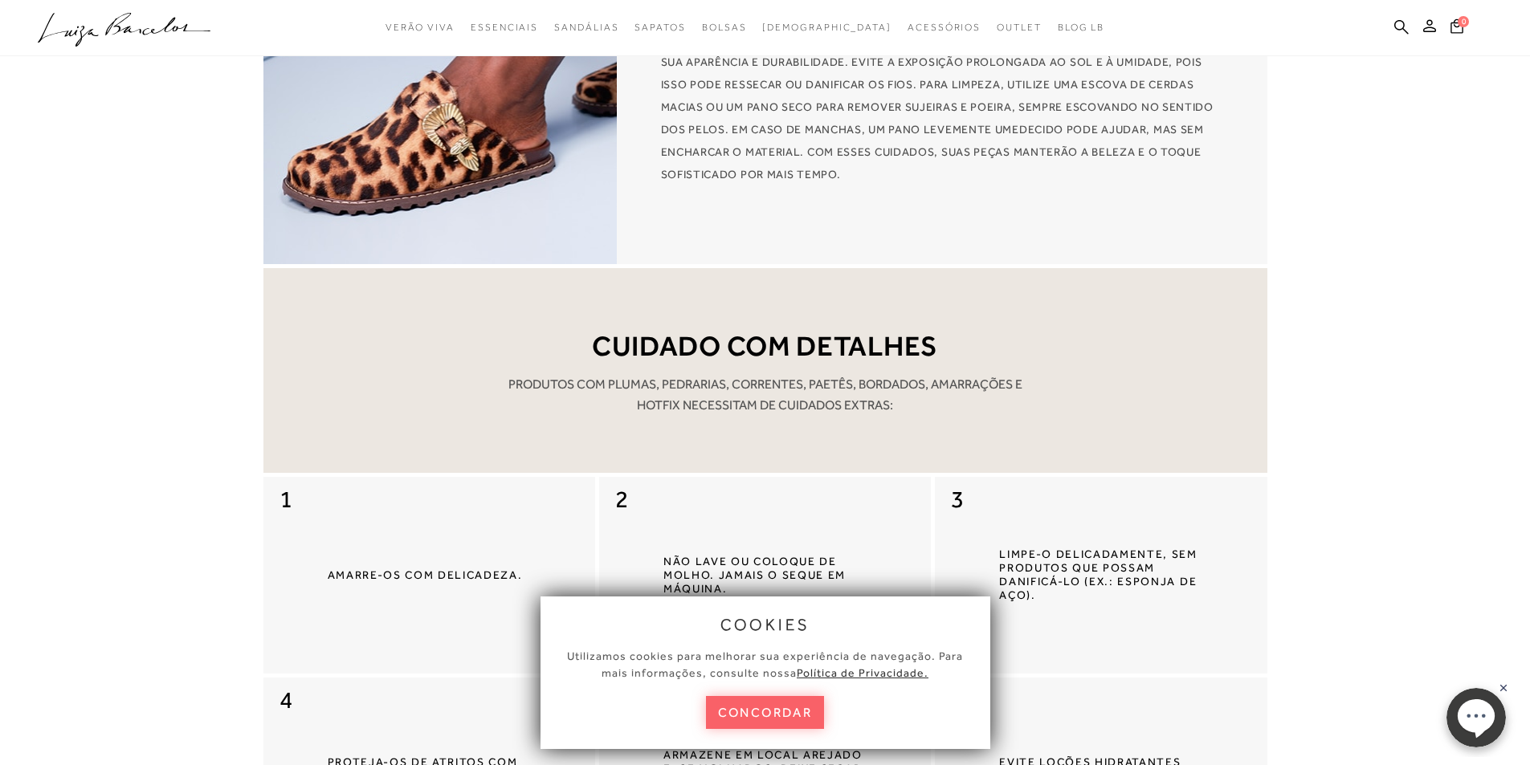
scroll to position [3855, 0]
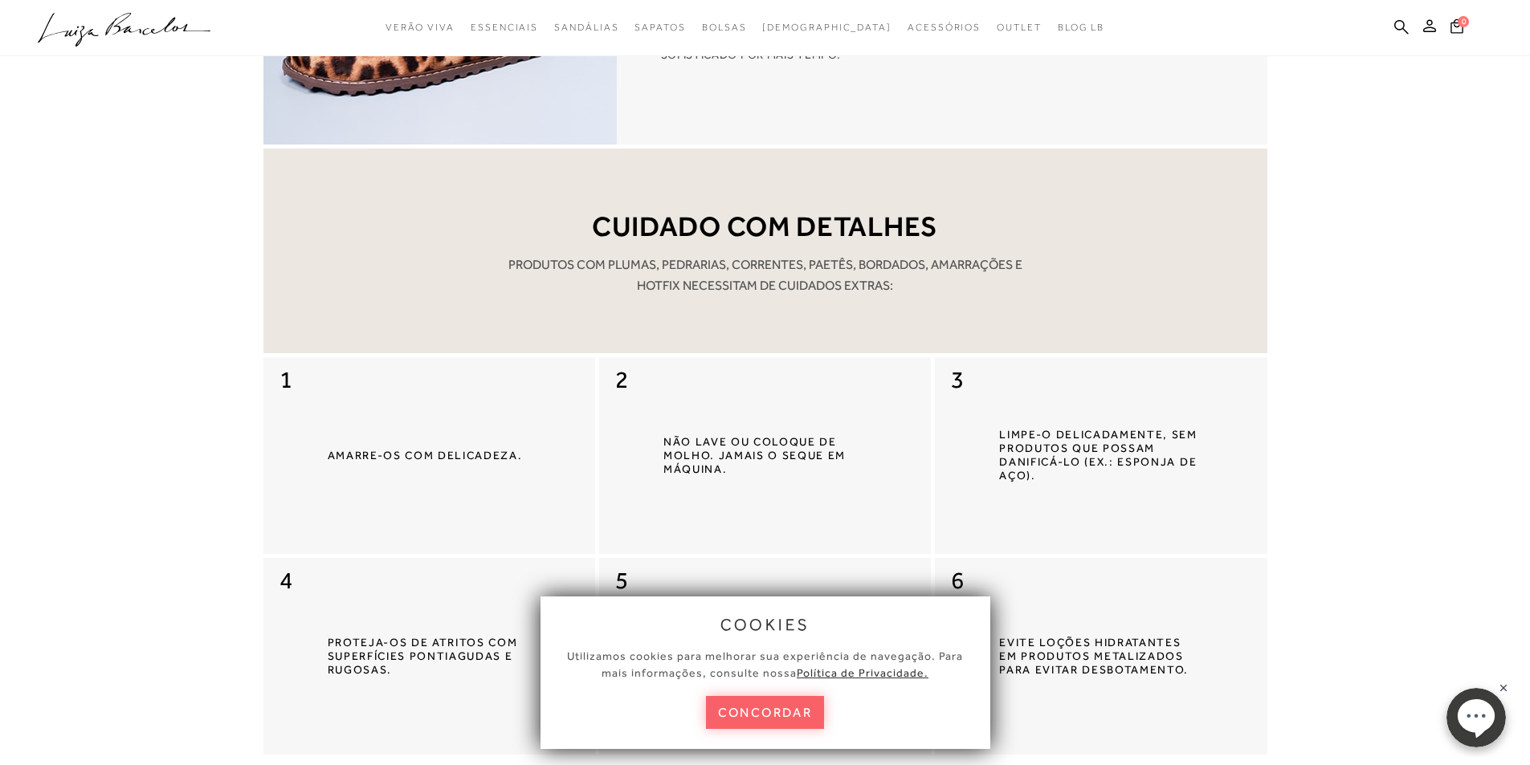
scroll to position [1205, 0]
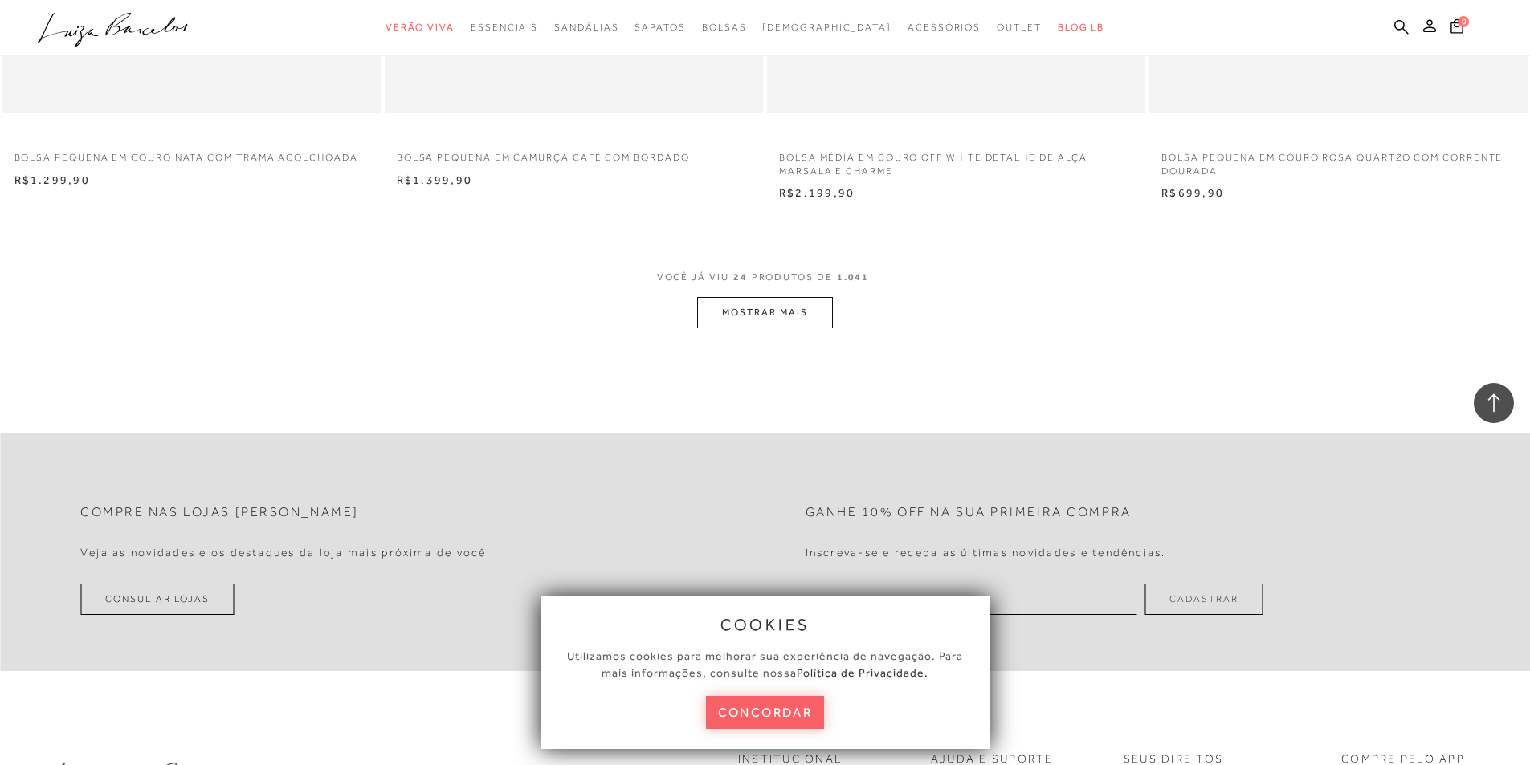
scroll to position [3935, 0]
click at [770, 313] on button "MOSTRAR MAIS" at bounding box center [764, 311] width 135 height 31
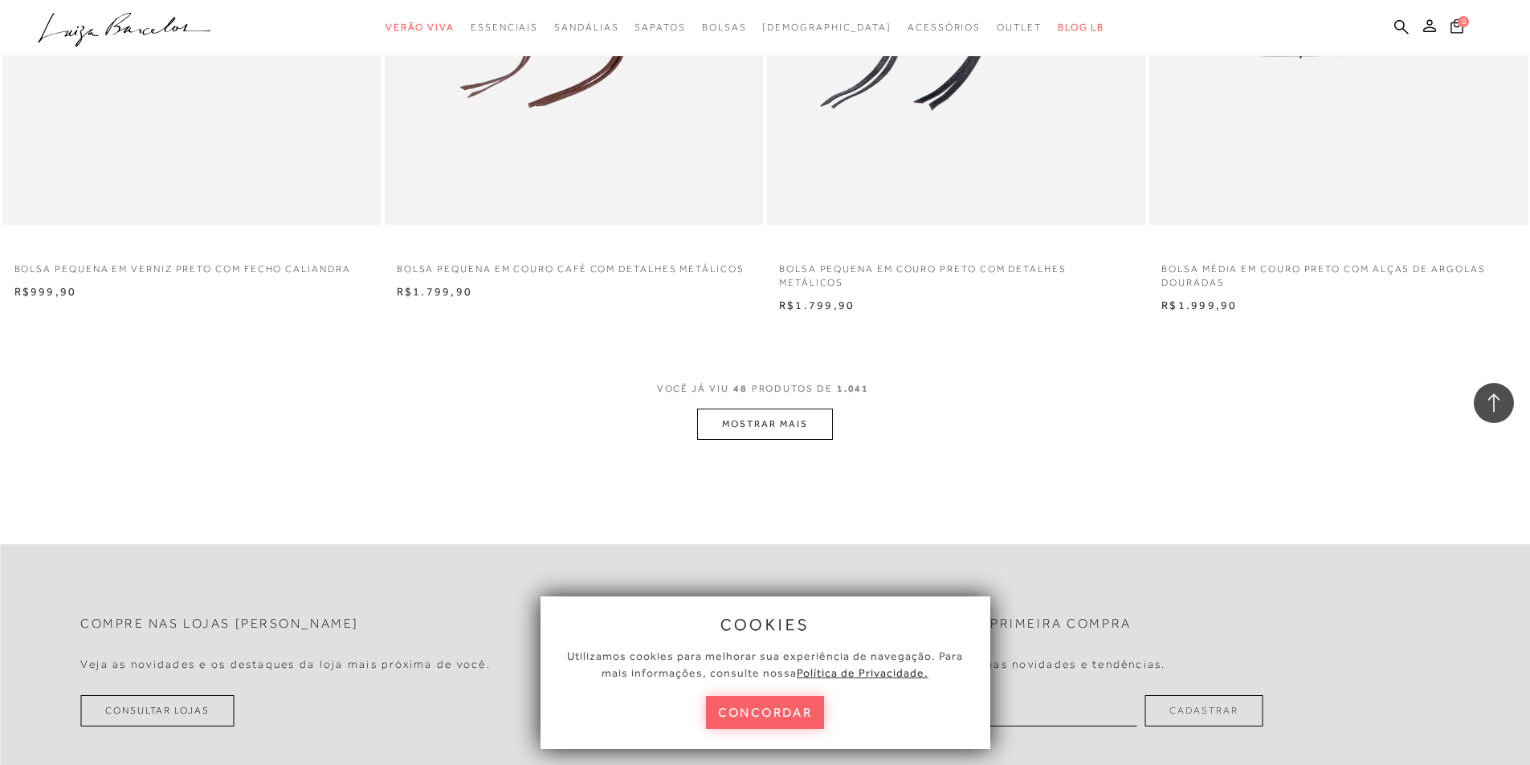
scroll to position [7871, 0]
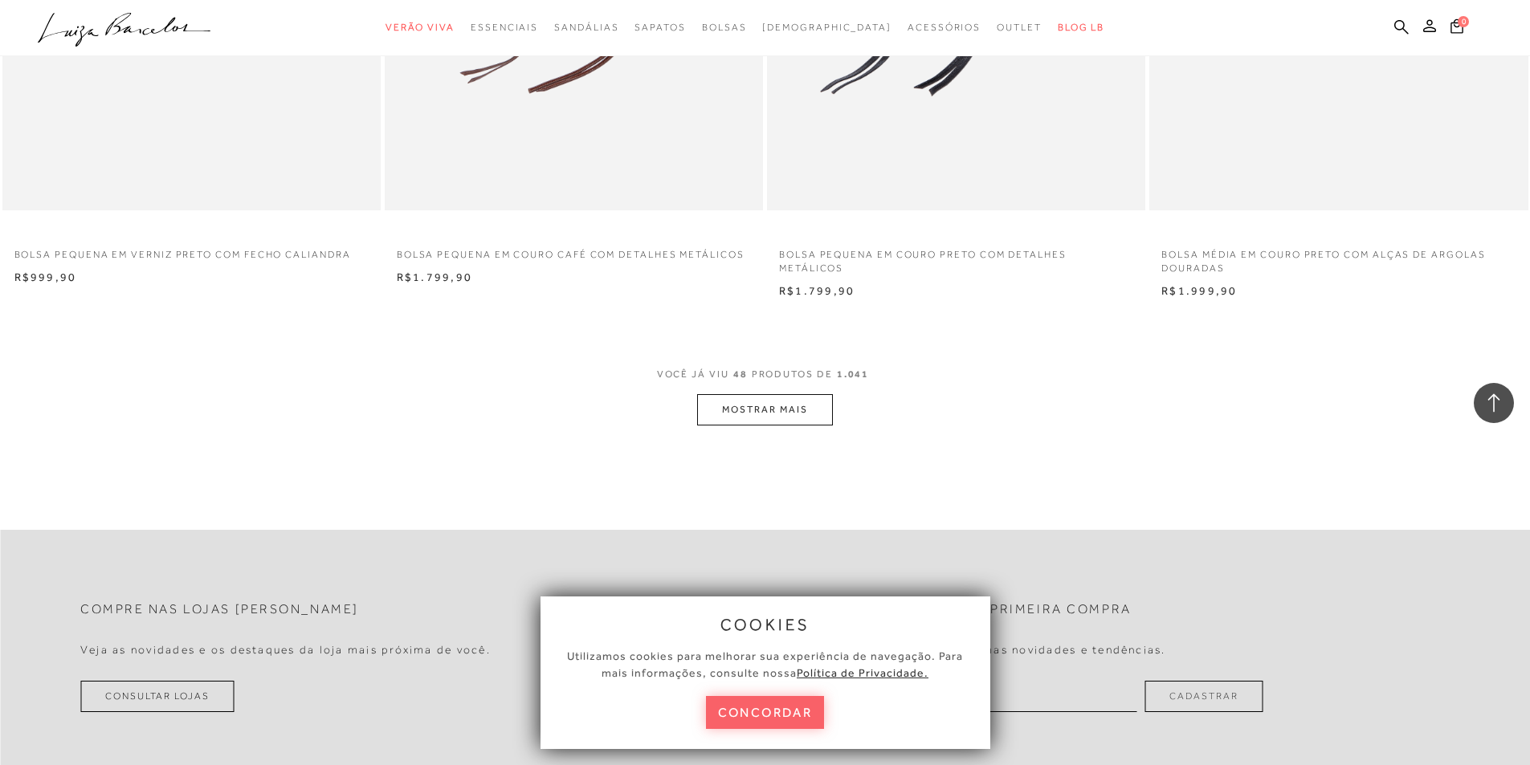
click at [798, 413] on button "MOSTRAR MAIS" at bounding box center [764, 409] width 135 height 31
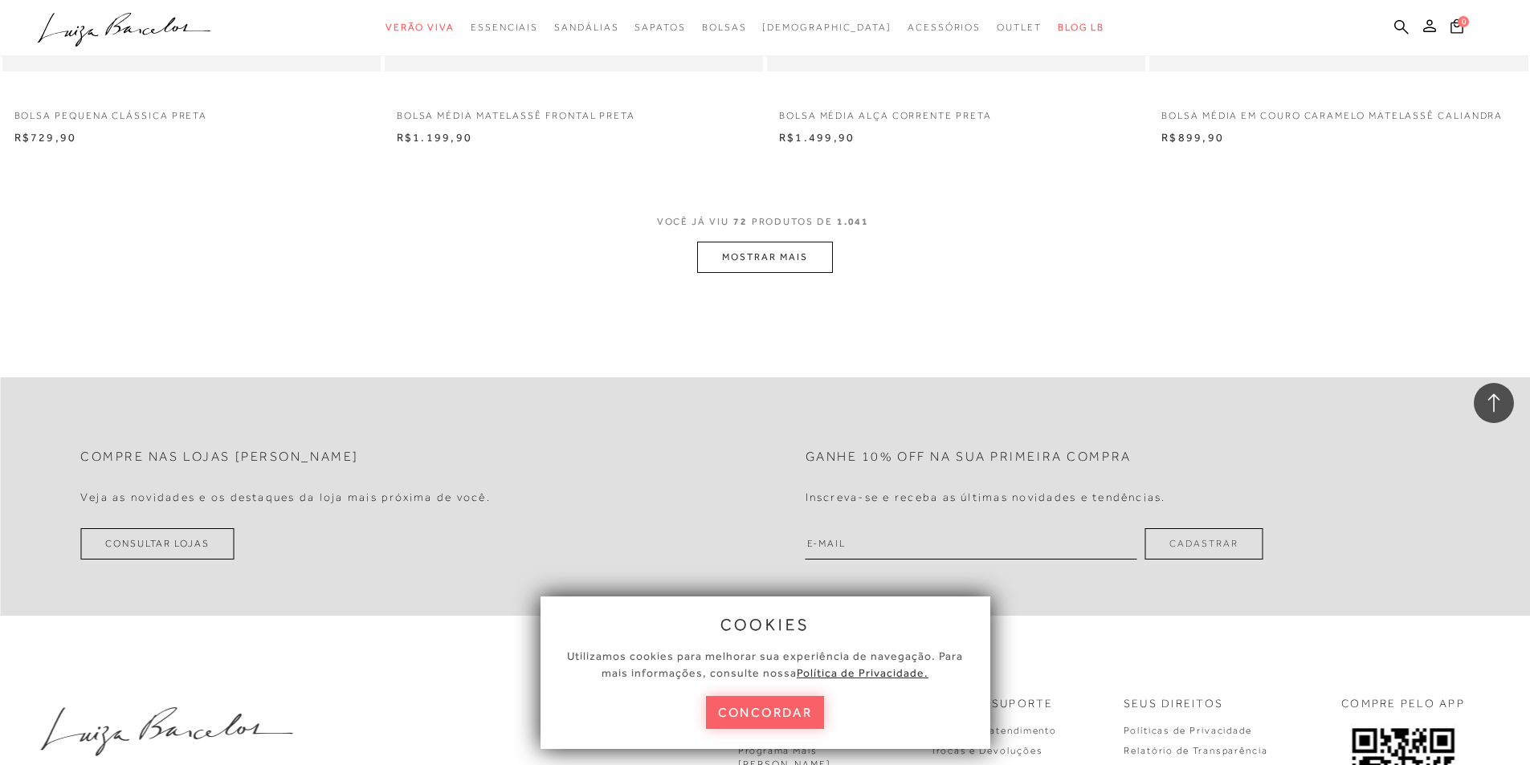
scroll to position [12128, 0]
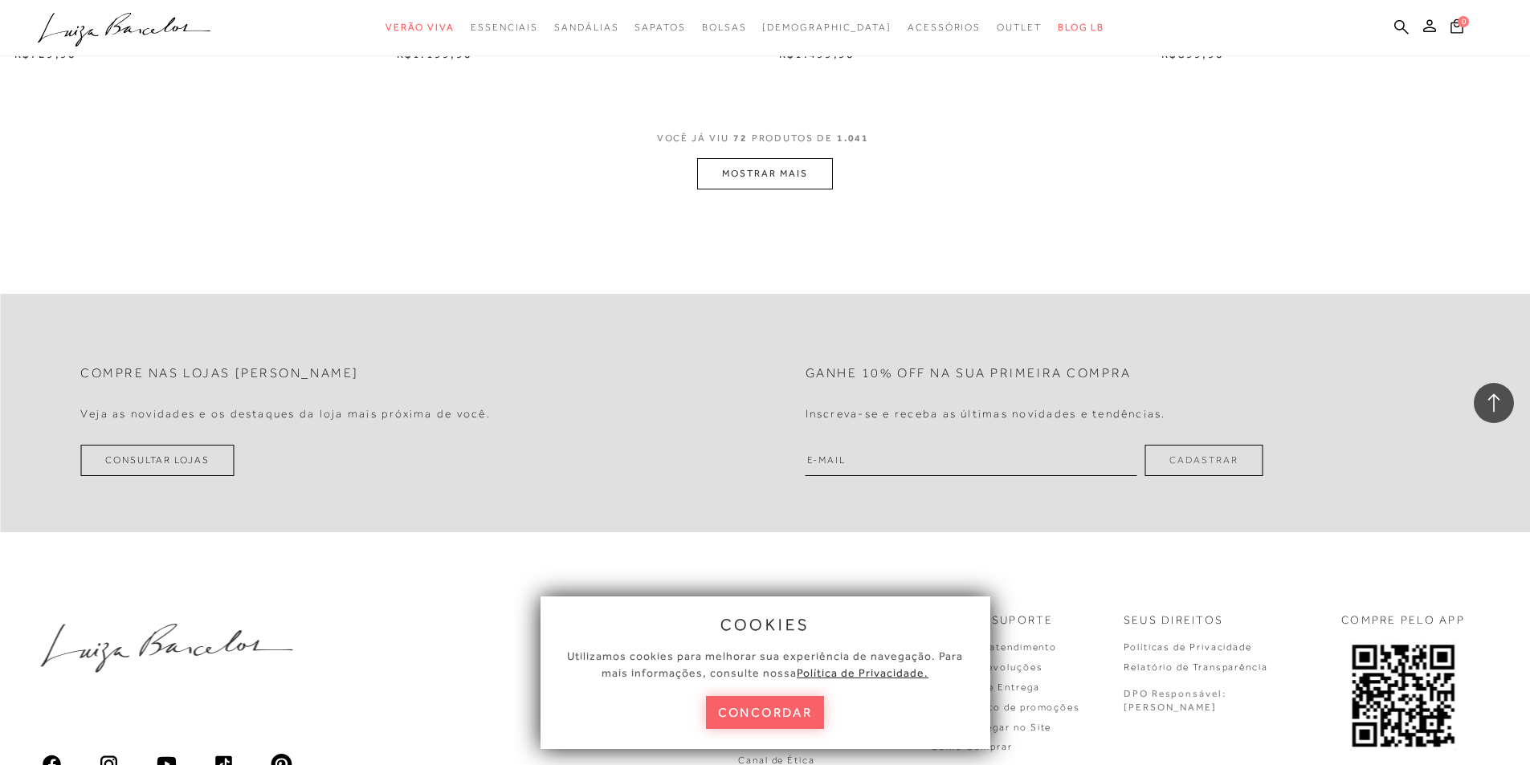
click at [733, 173] on button "MOSTRAR MAIS" at bounding box center [764, 173] width 135 height 31
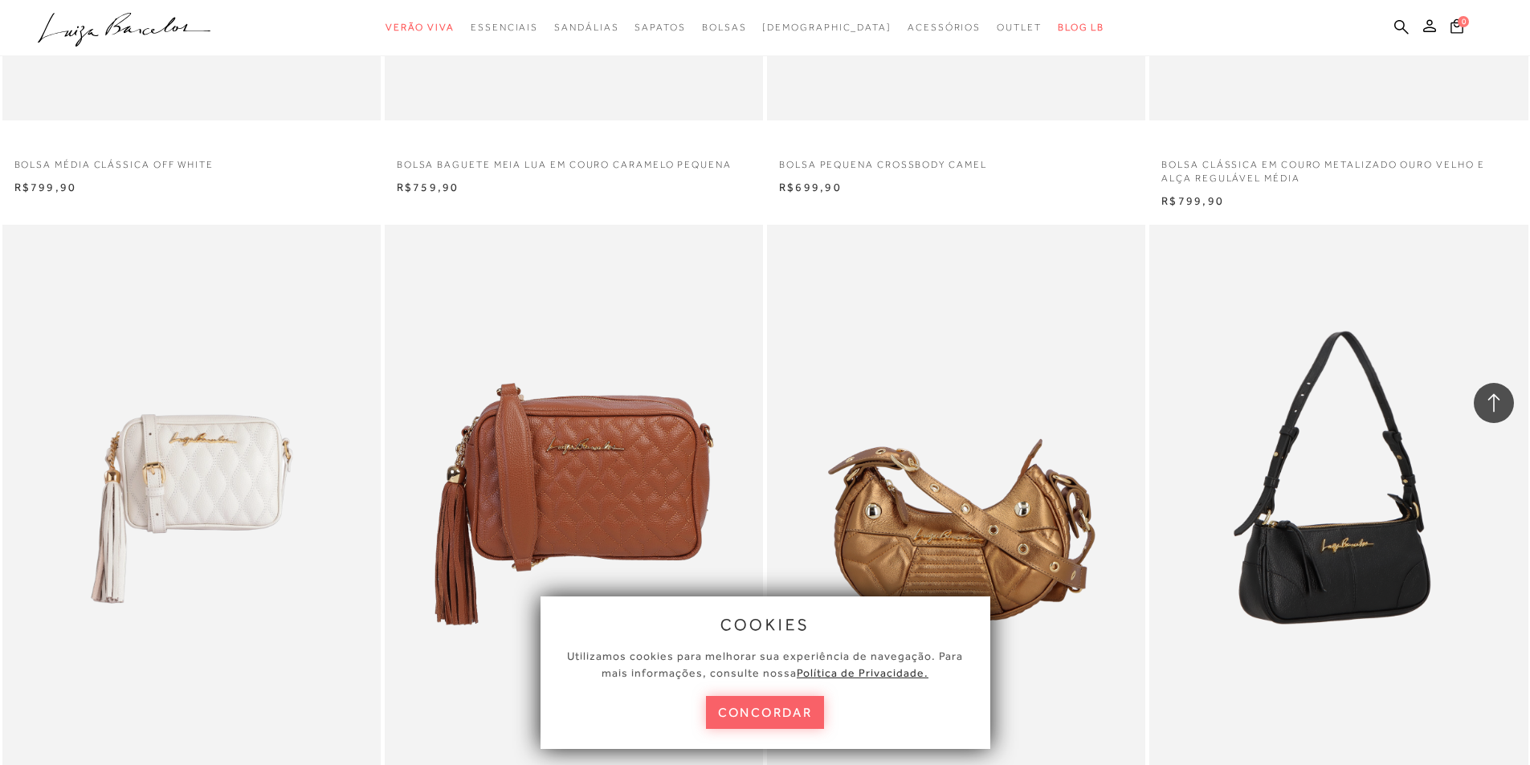
scroll to position [14216, 0]
